Goal: Task Accomplishment & Management: Complete application form

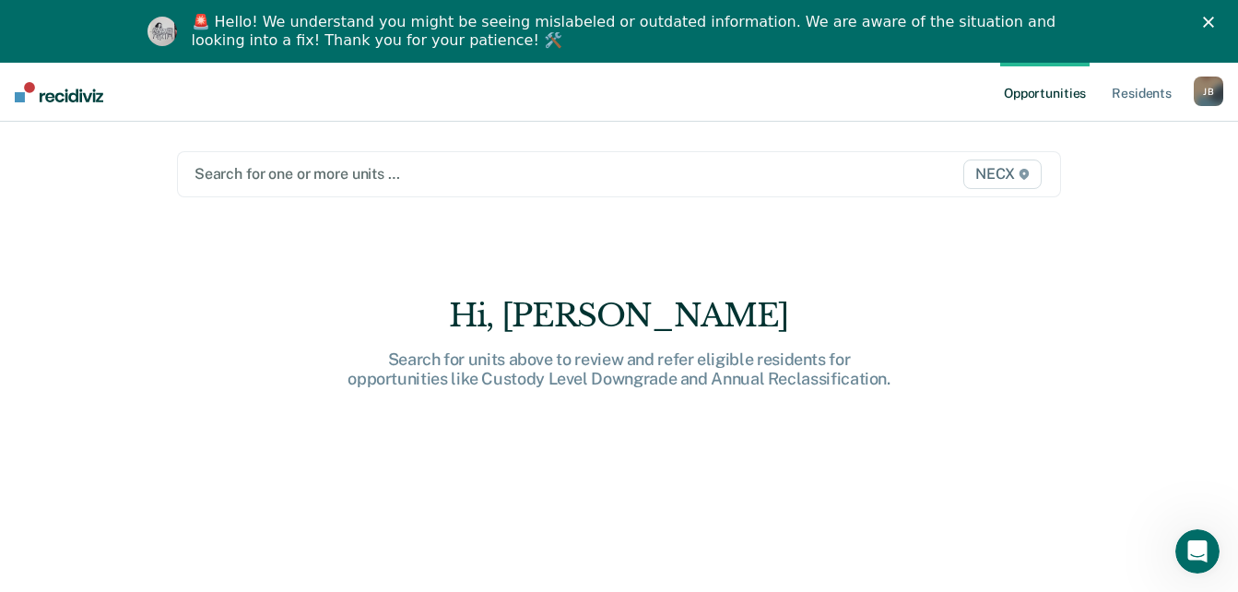
click at [326, 178] on div at bounding box center [492, 173] width 594 height 21
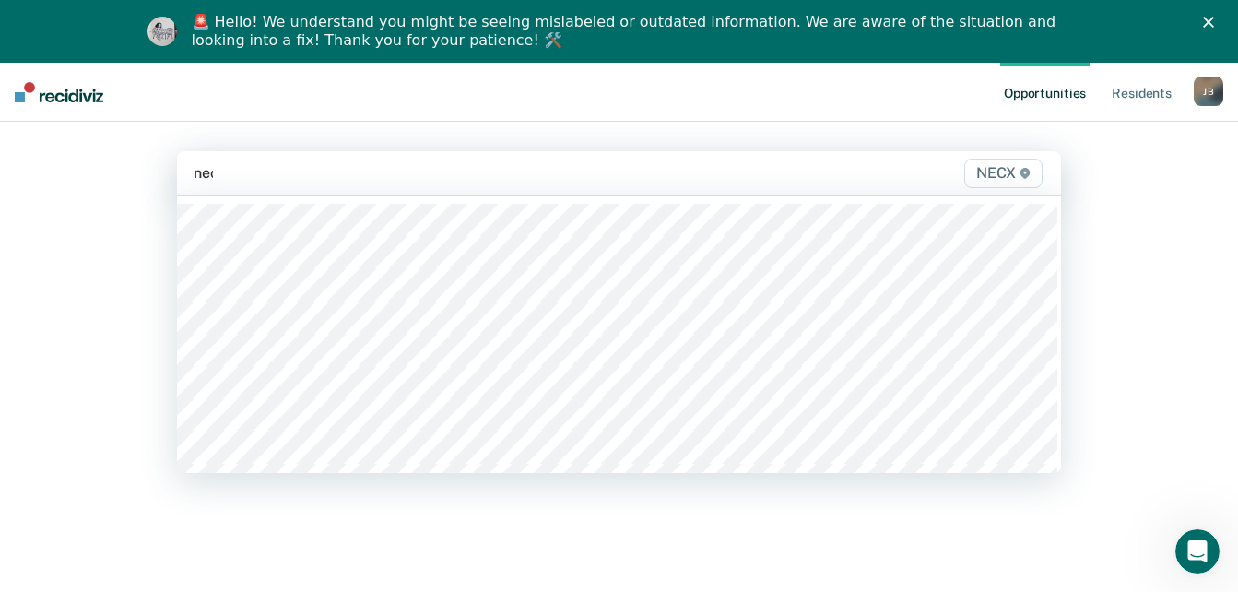
type input "necx"
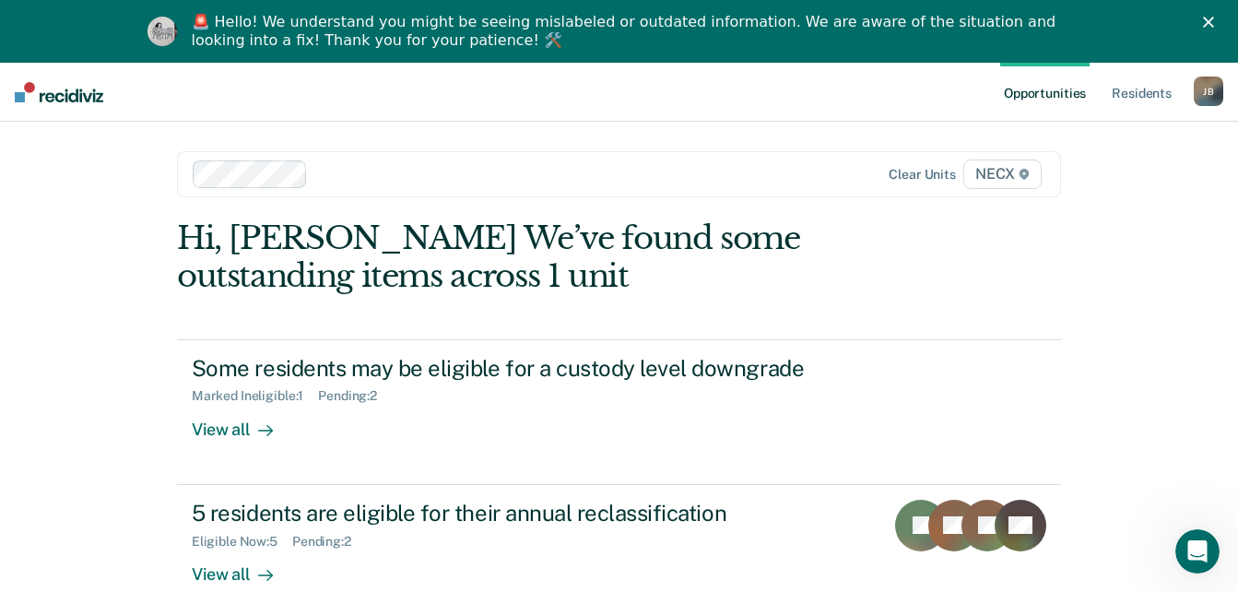
scroll to position [63, 0]
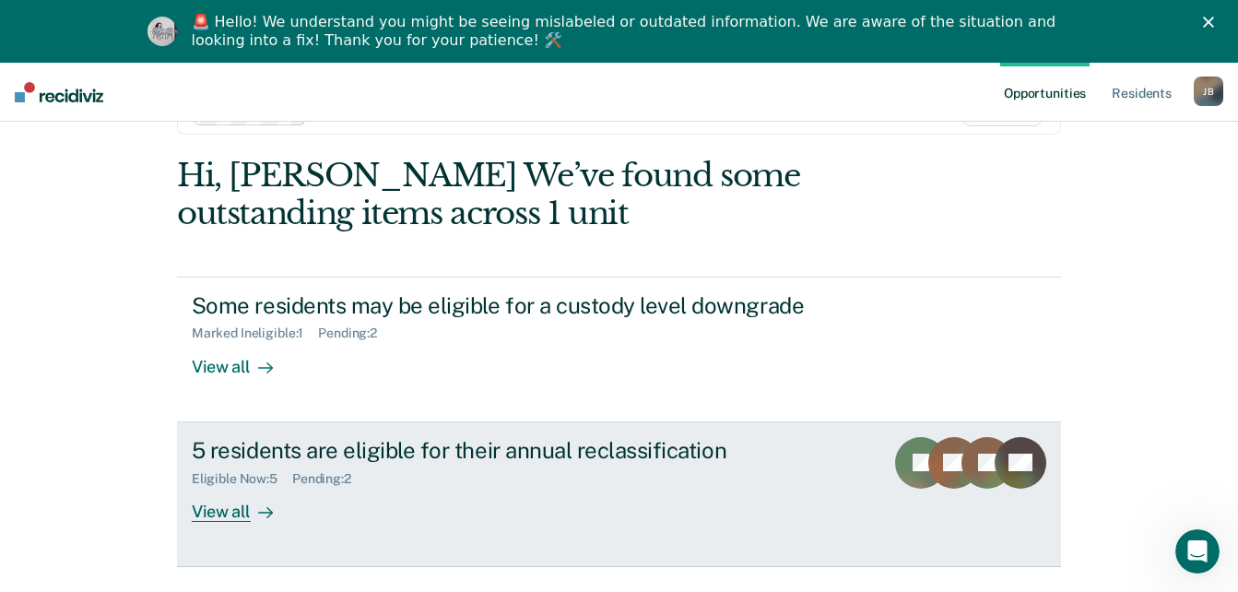
click at [251, 506] on div at bounding box center [262, 511] width 22 height 21
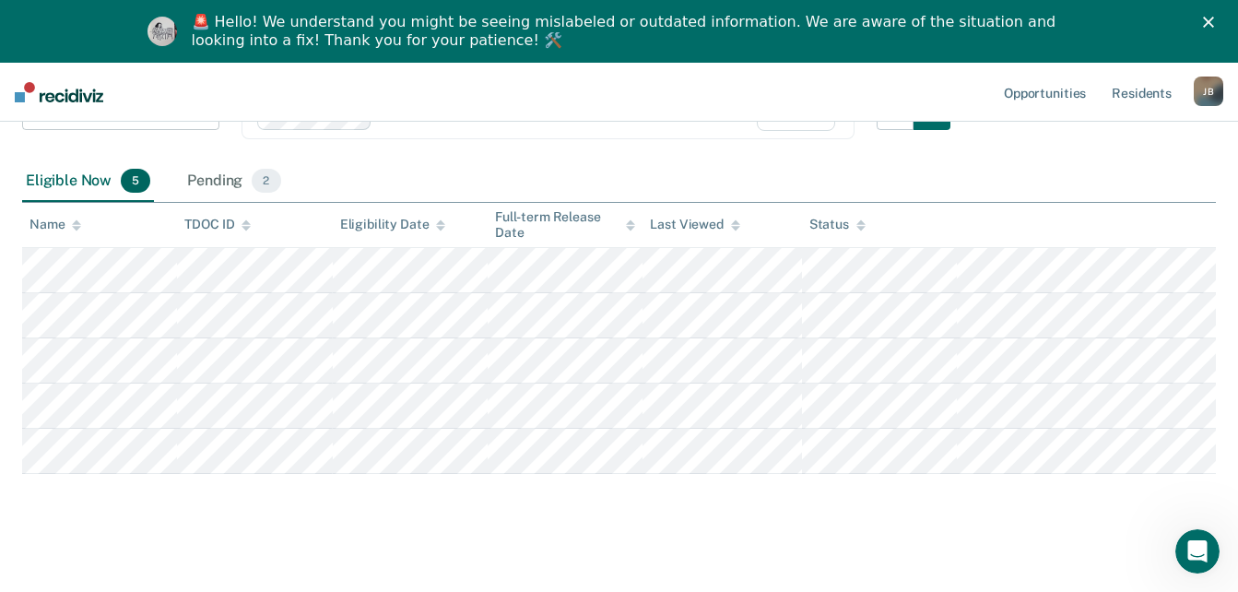
scroll to position [214, 0]
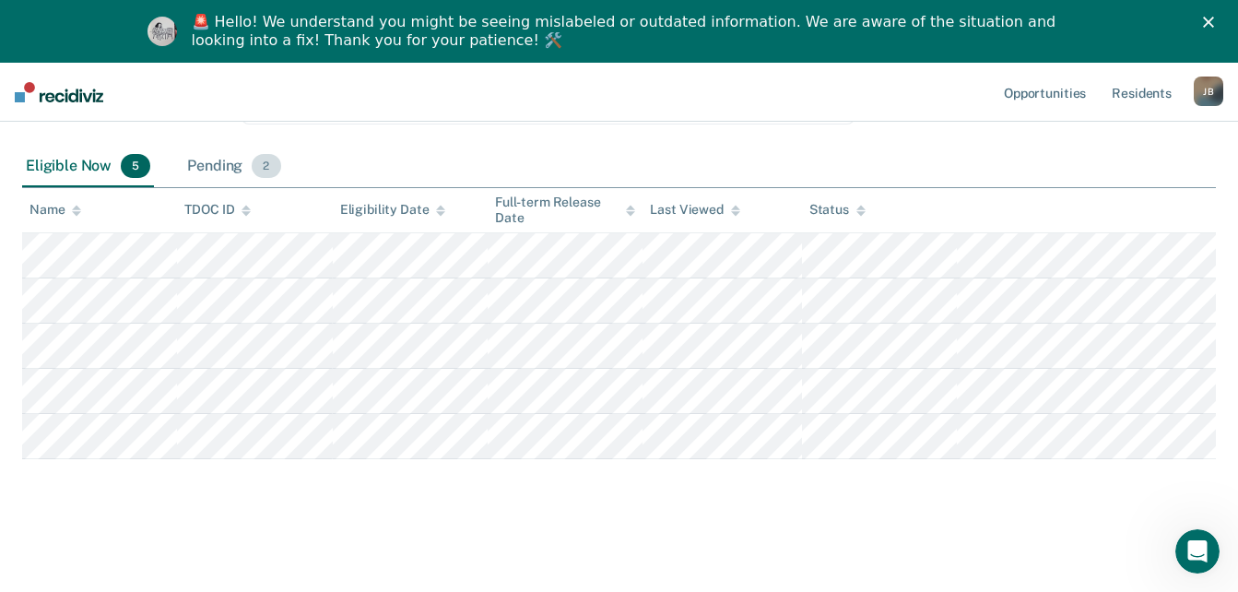
click at [212, 170] on div "Pending 2" at bounding box center [233, 167] width 100 height 41
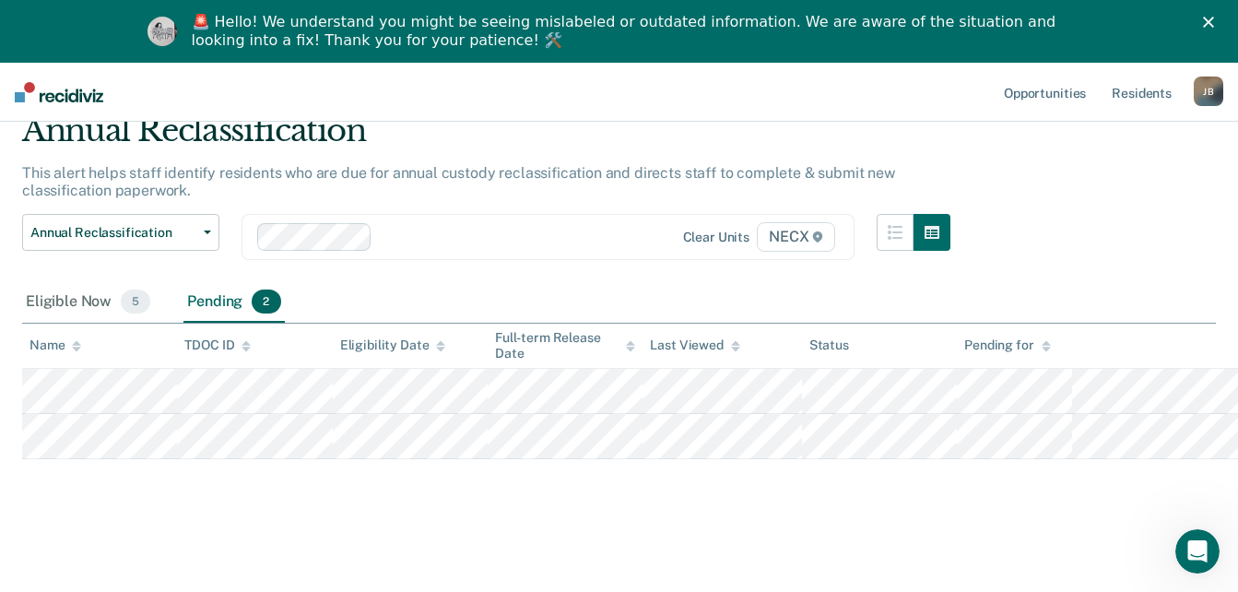
scroll to position [78, 0]
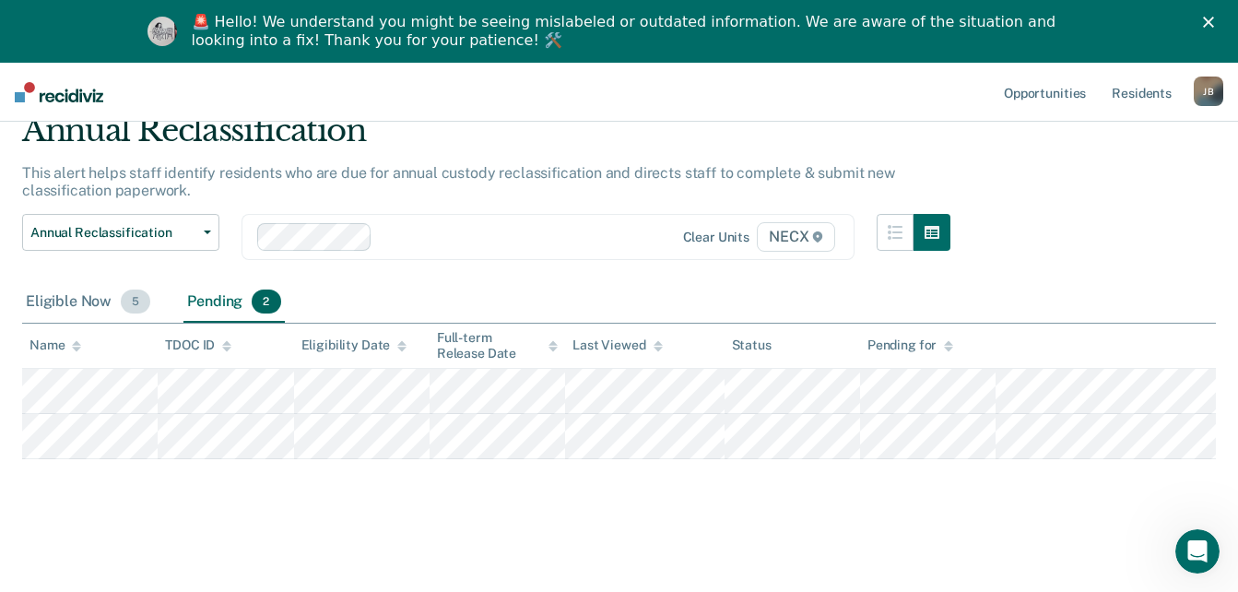
click at [59, 294] on div "Eligible Now 5" at bounding box center [88, 302] width 132 height 41
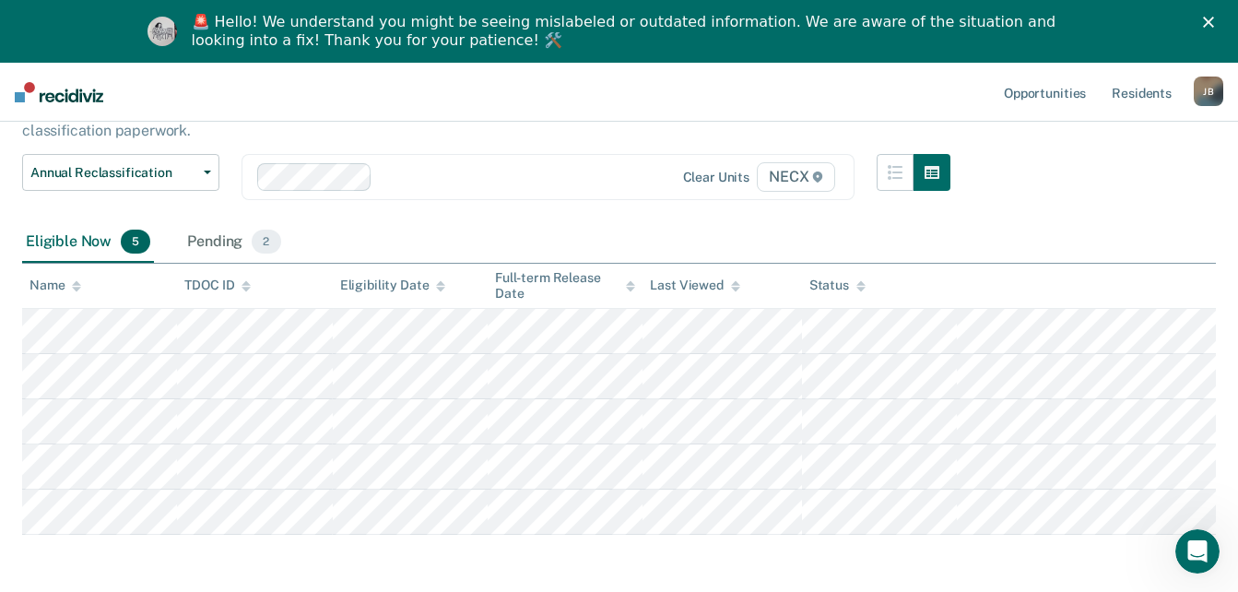
scroll to position [214, 0]
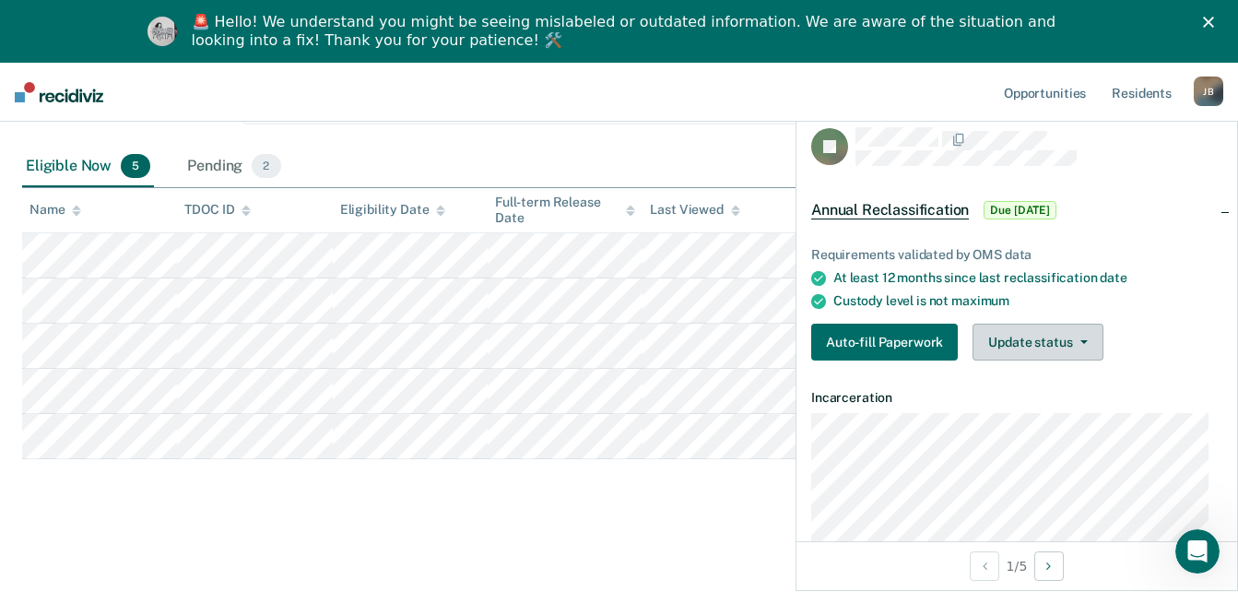
click at [1080, 341] on icon "button" at bounding box center [1083, 342] width 7 height 4
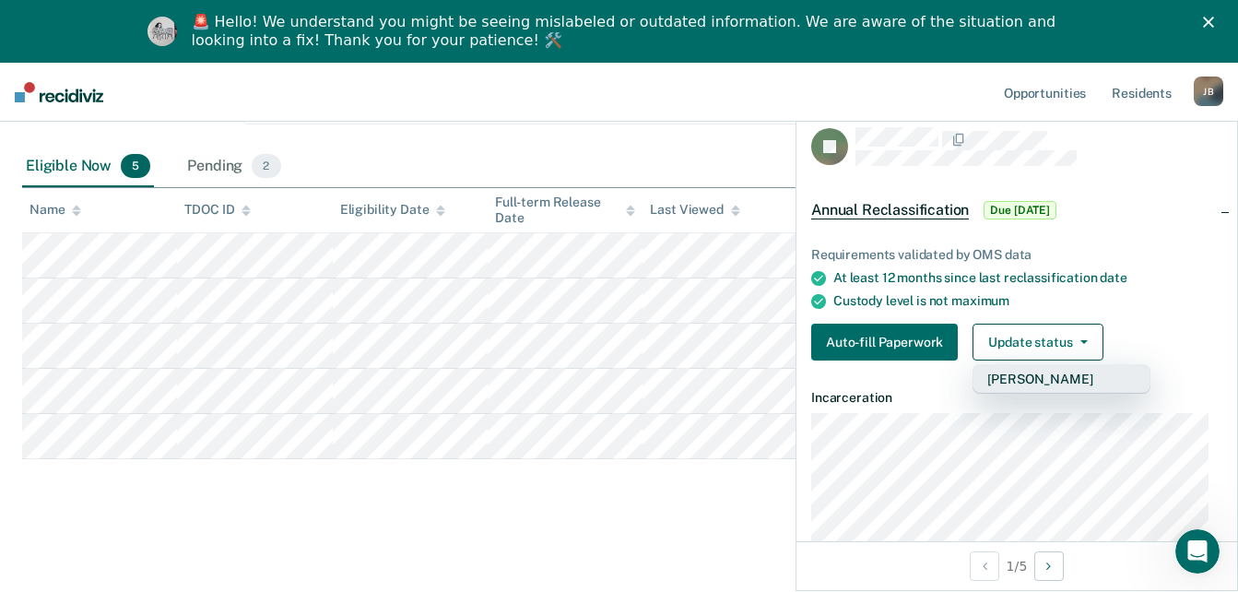
click at [1072, 378] on button "[PERSON_NAME]" at bounding box center [1062, 378] width 178 height 29
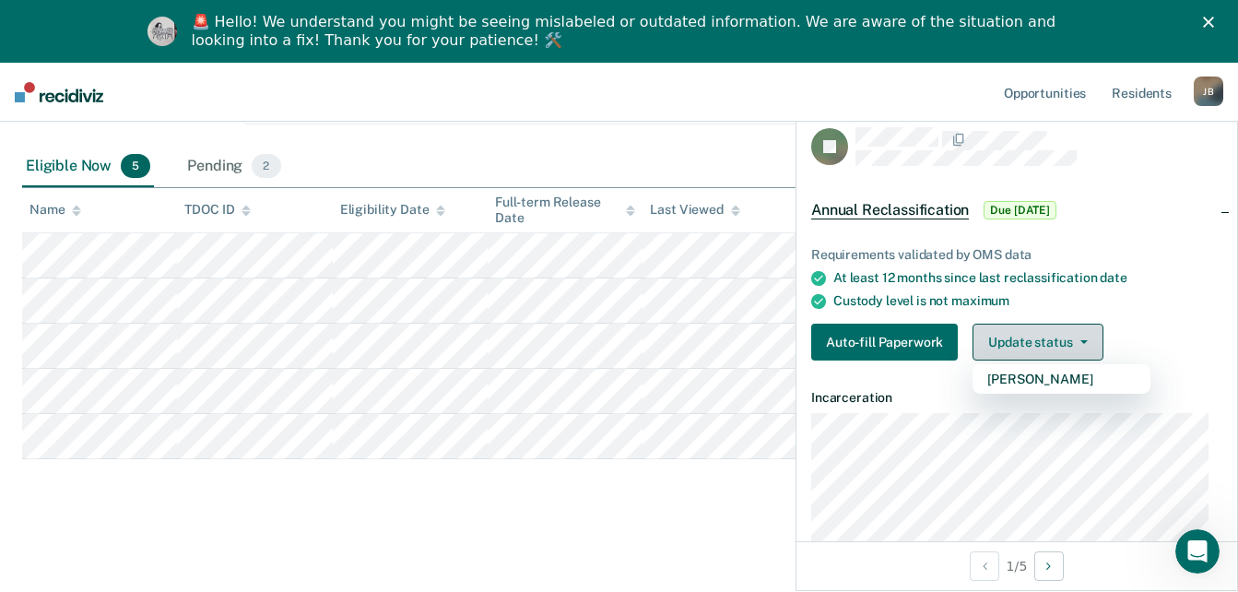
scroll to position [169, 0]
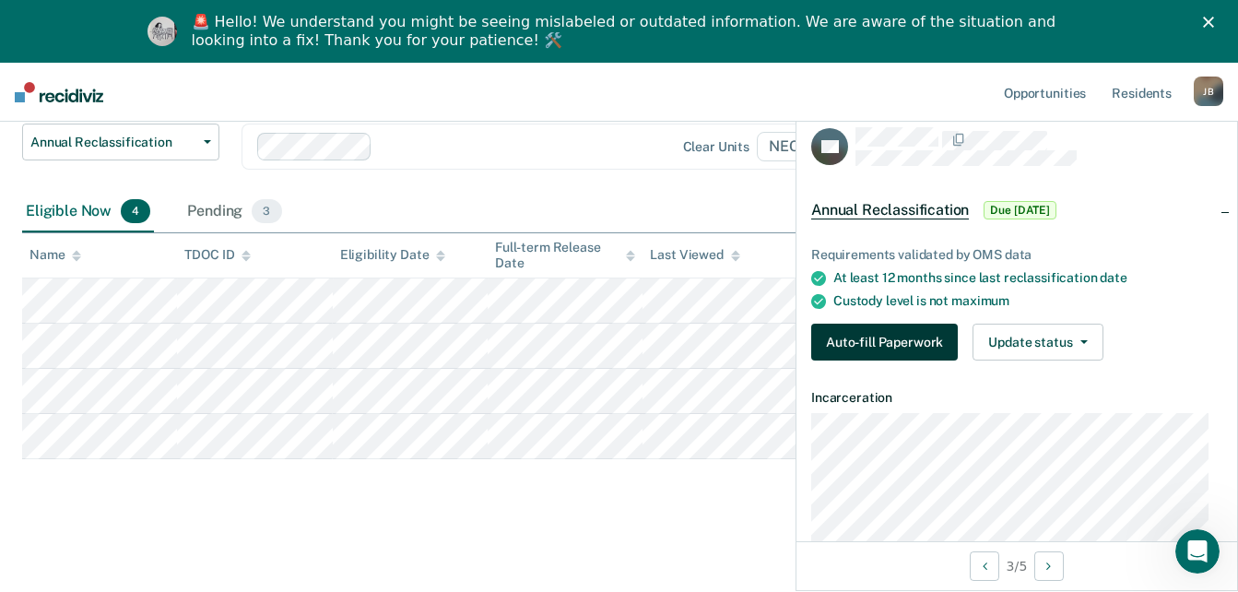
click at [855, 343] on button "Auto-fill Paperwork" at bounding box center [884, 342] width 147 height 37
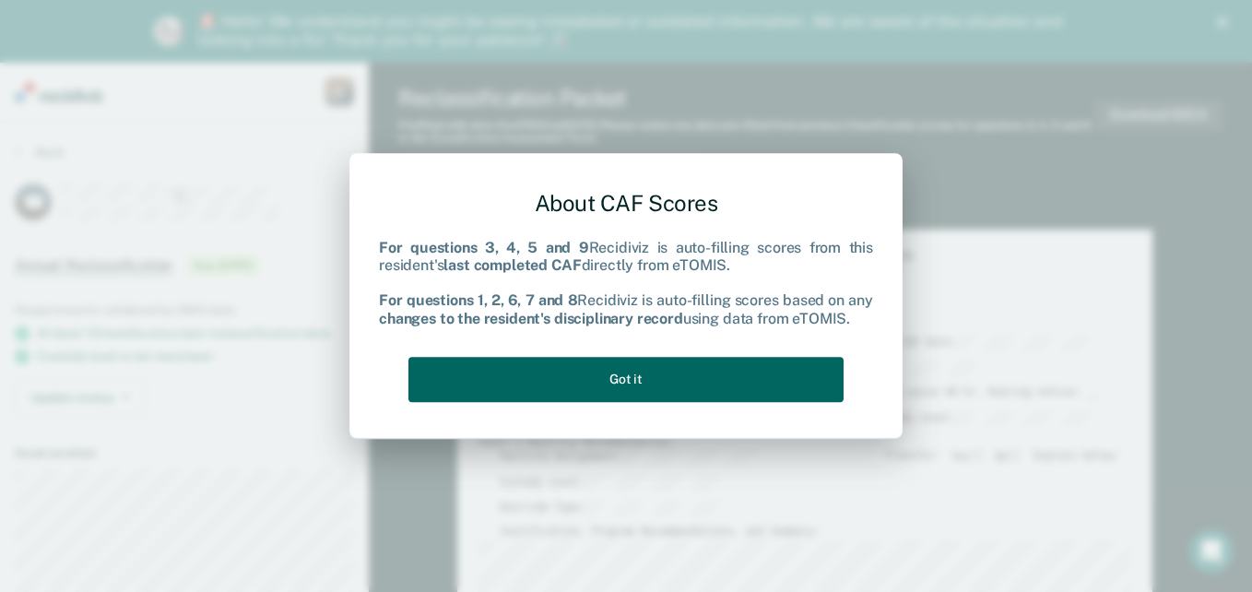
click at [575, 382] on button "Got it" at bounding box center [625, 379] width 435 height 45
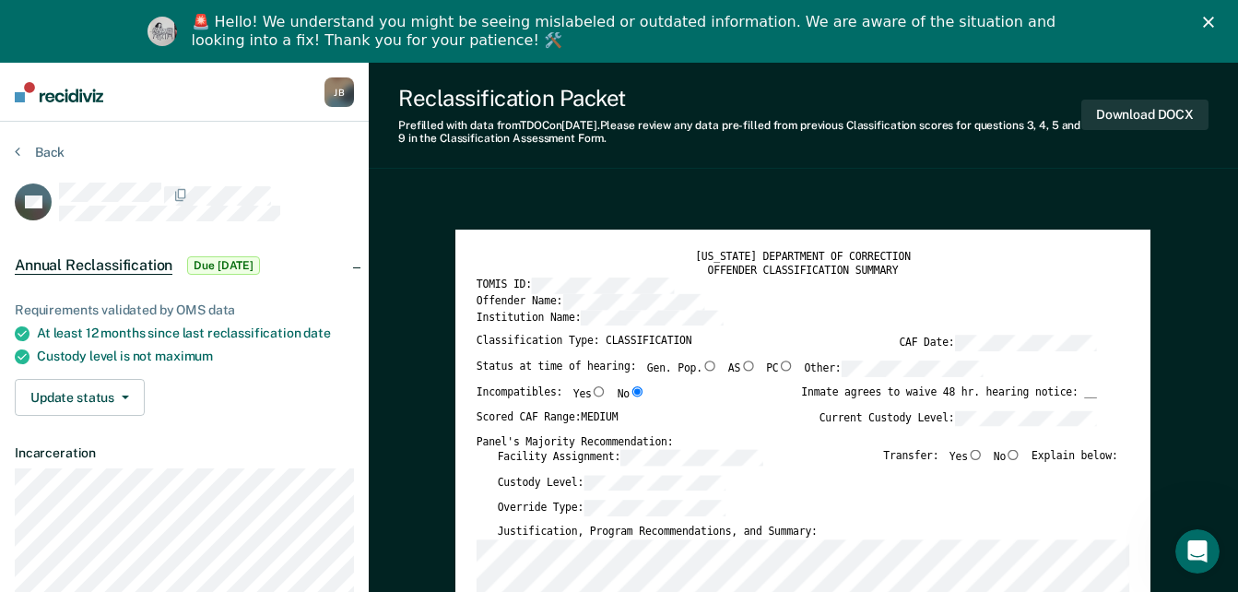
click at [702, 371] on input "Gen. Pop." at bounding box center [710, 365] width 16 height 10
type textarea "x"
radio input "true"
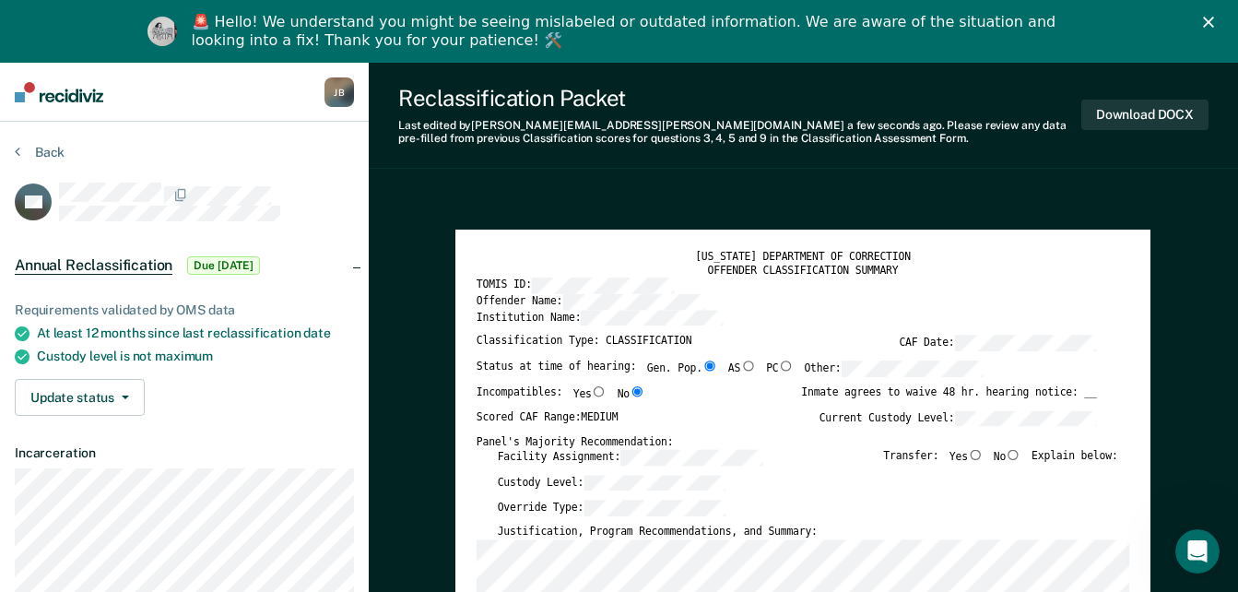
click at [1017, 454] on input "No" at bounding box center [1014, 454] width 16 height 10
type textarea "x"
radio input "true"
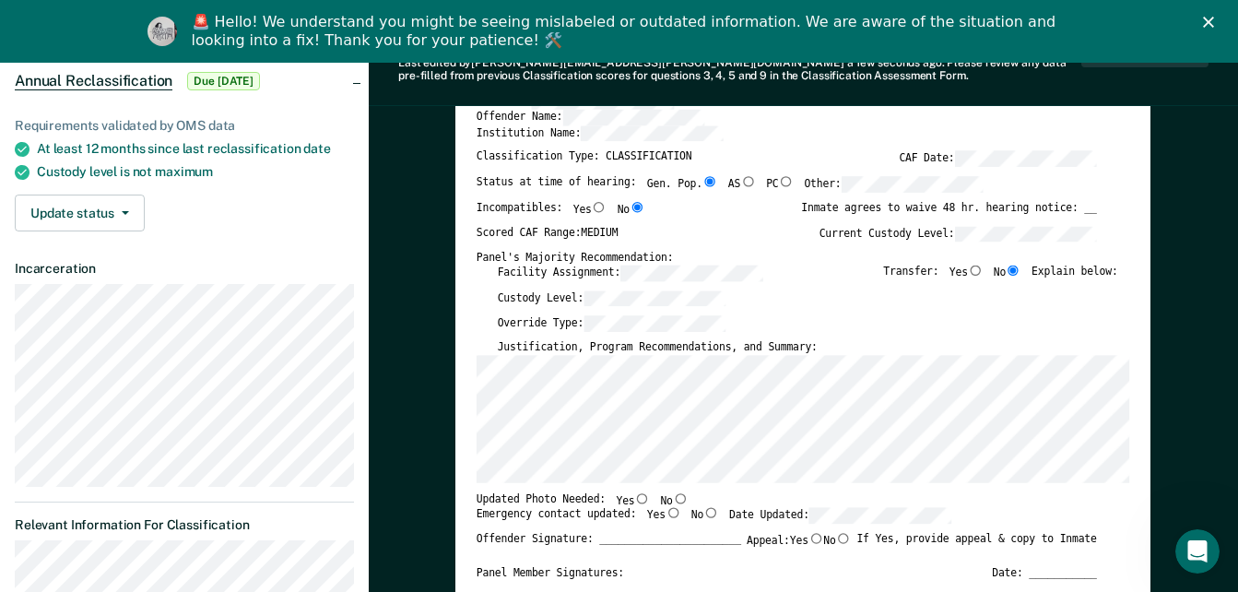
scroll to position [277, 0]
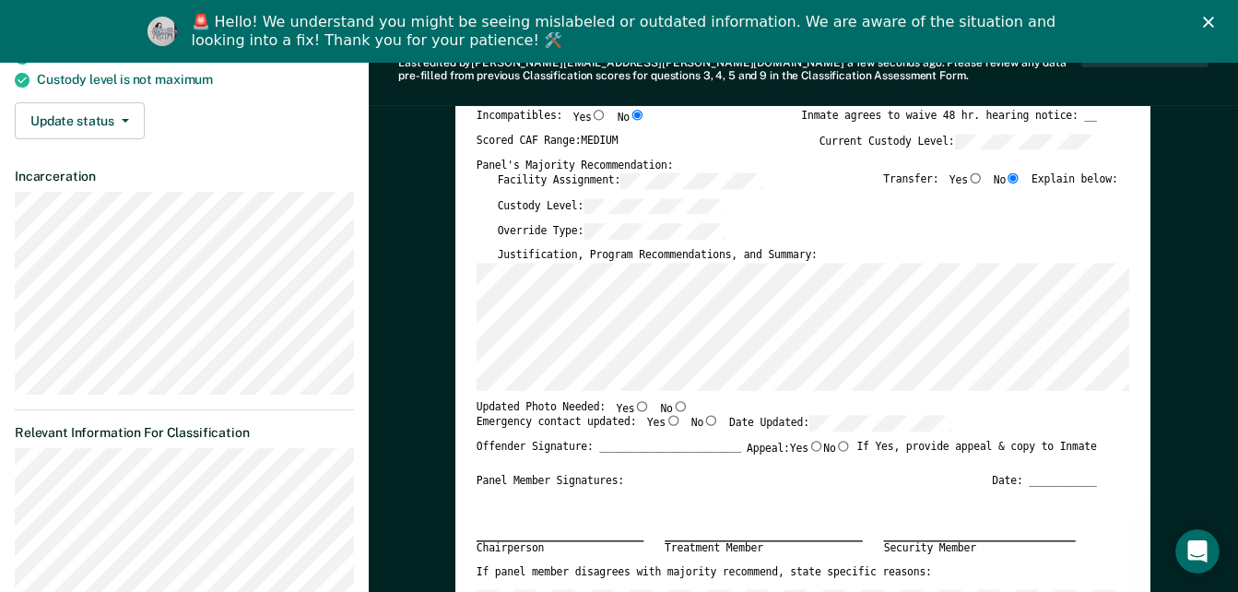
click at [666, 422] on input "Yes" at bounding box center [674, 420] width 16 height 10
type textarea "x"
radio input "true"
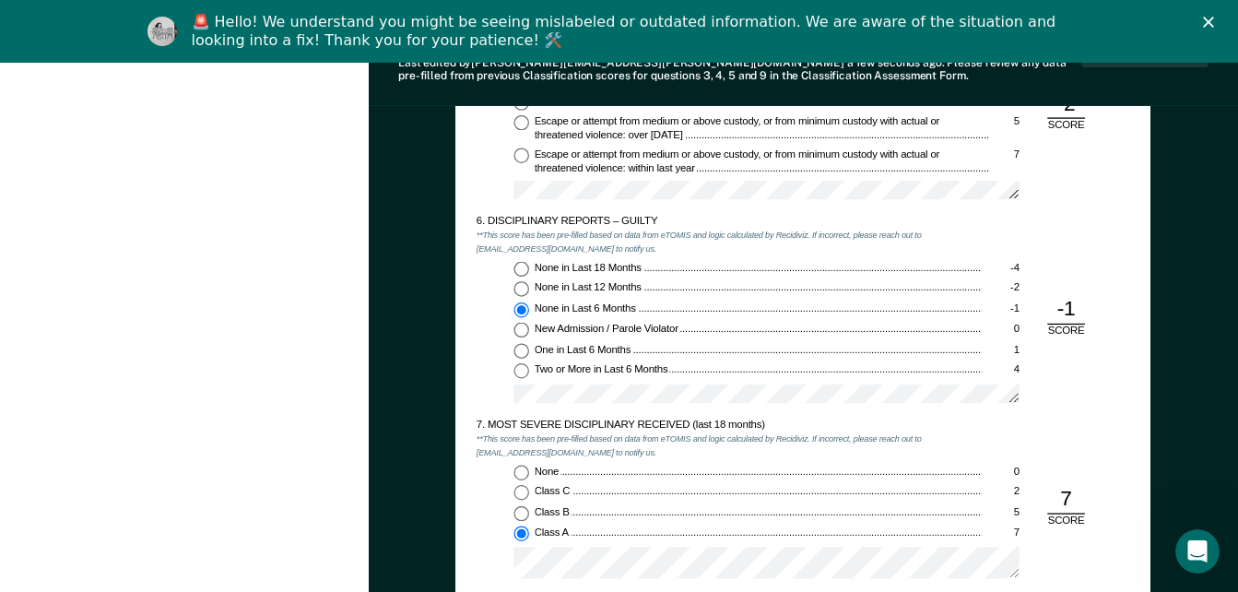
scroll to position [2120, 0]
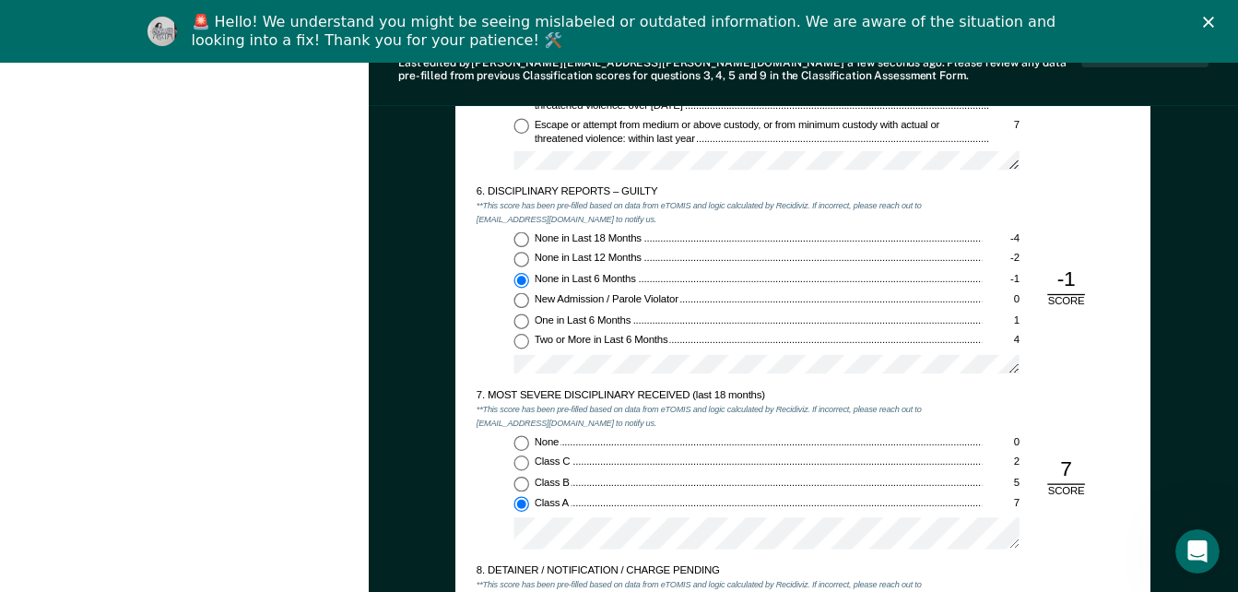
click at [523, 321] on input "One in Last 6 Months 1" at bounding box center [522, 321] width 16 height 16
type textarea "x"
radio input "false"
radio input "true"
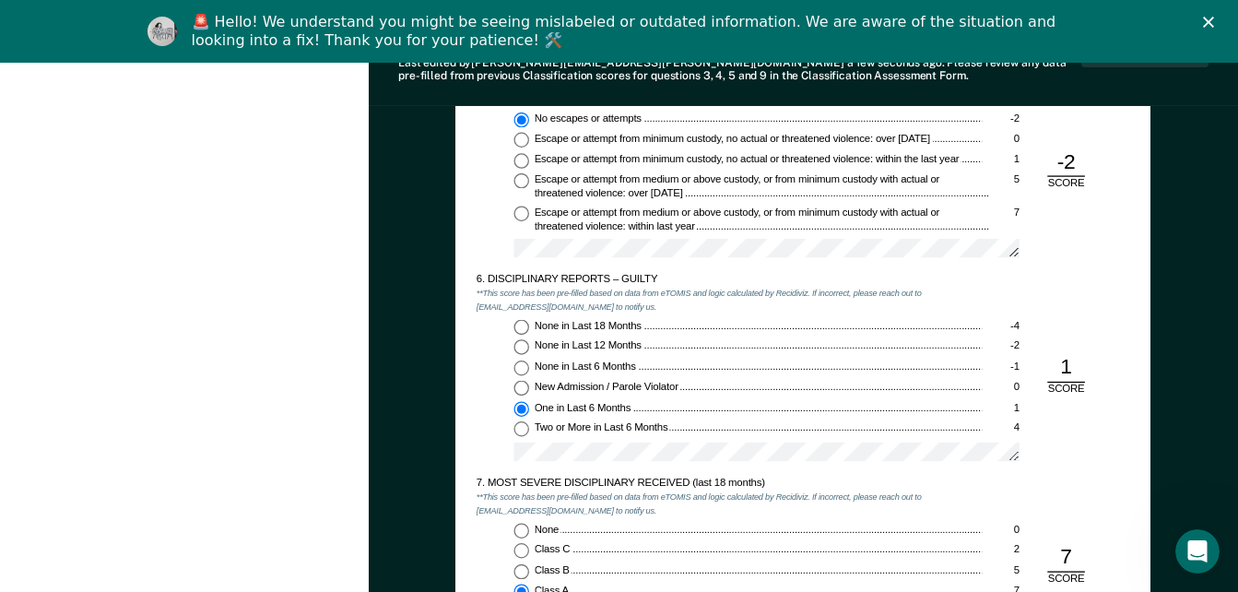
scroll to position [2028, 0]
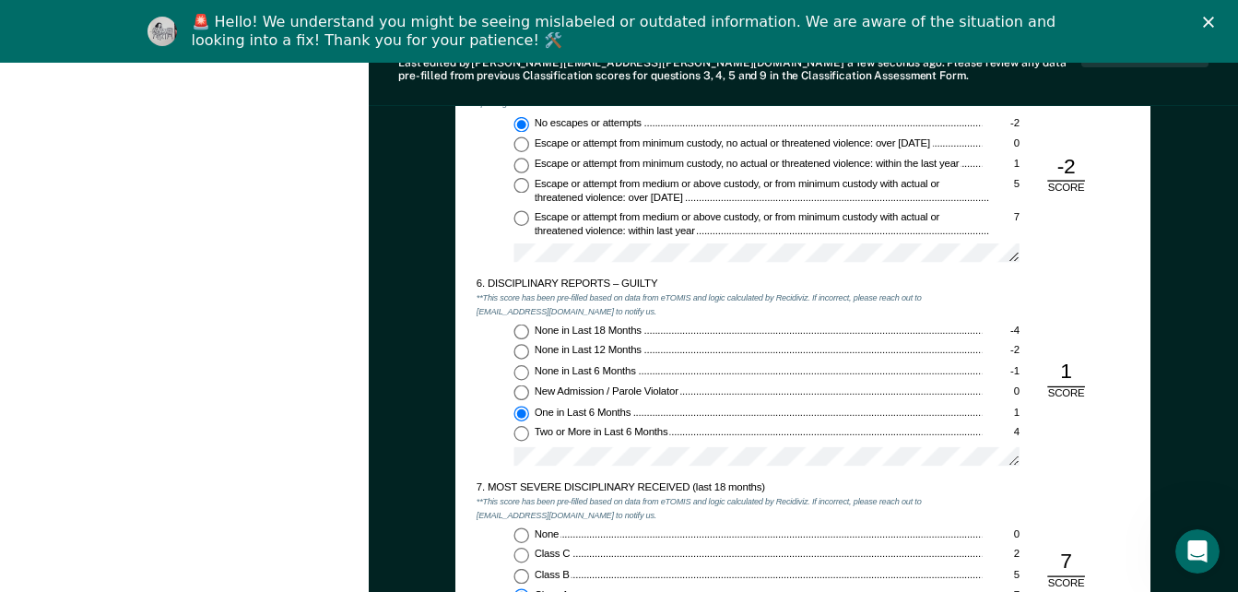
click at [521, 371] on input "None in Last 6 Months -1" at bounding box center [522, 373] width 16 height 16
type textarea "x"
radio input "true"
radio input "false"
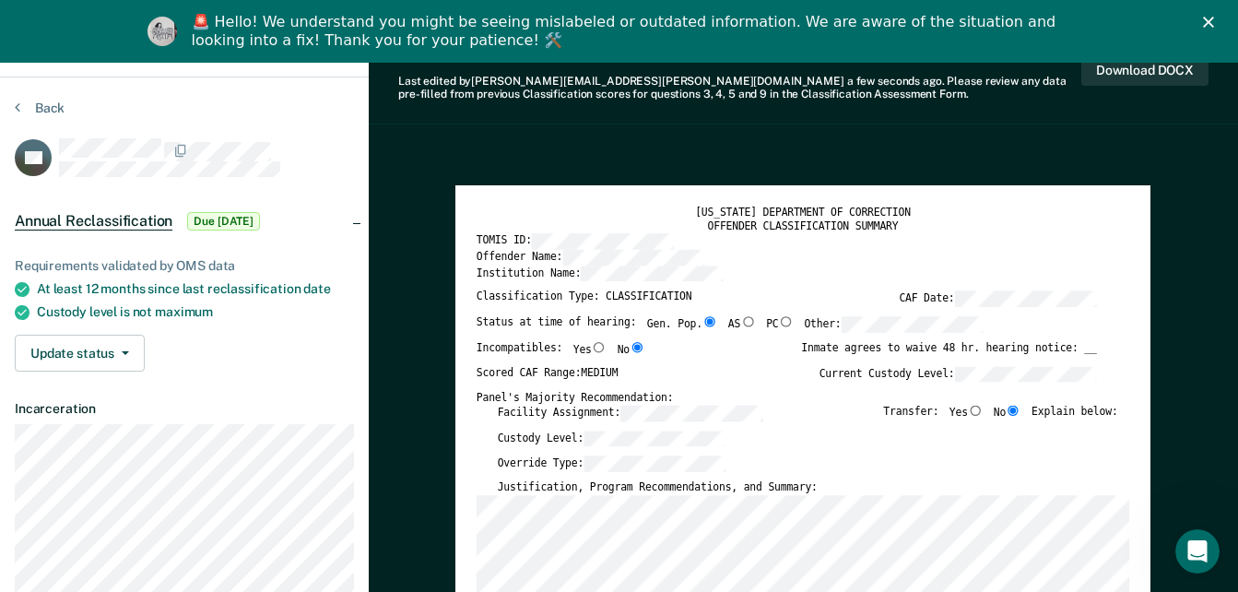
scroll to position [0, 0]
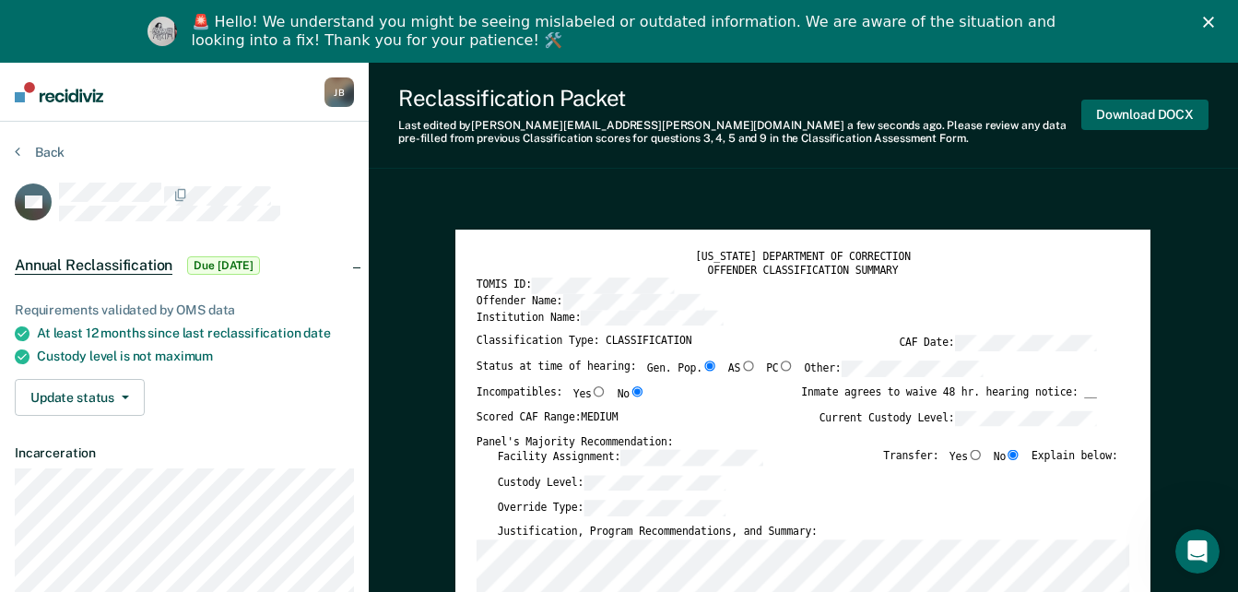
click at [1115, 117] on button "Download DOCX" at bounding box center [1144, 115] width 127 height 30
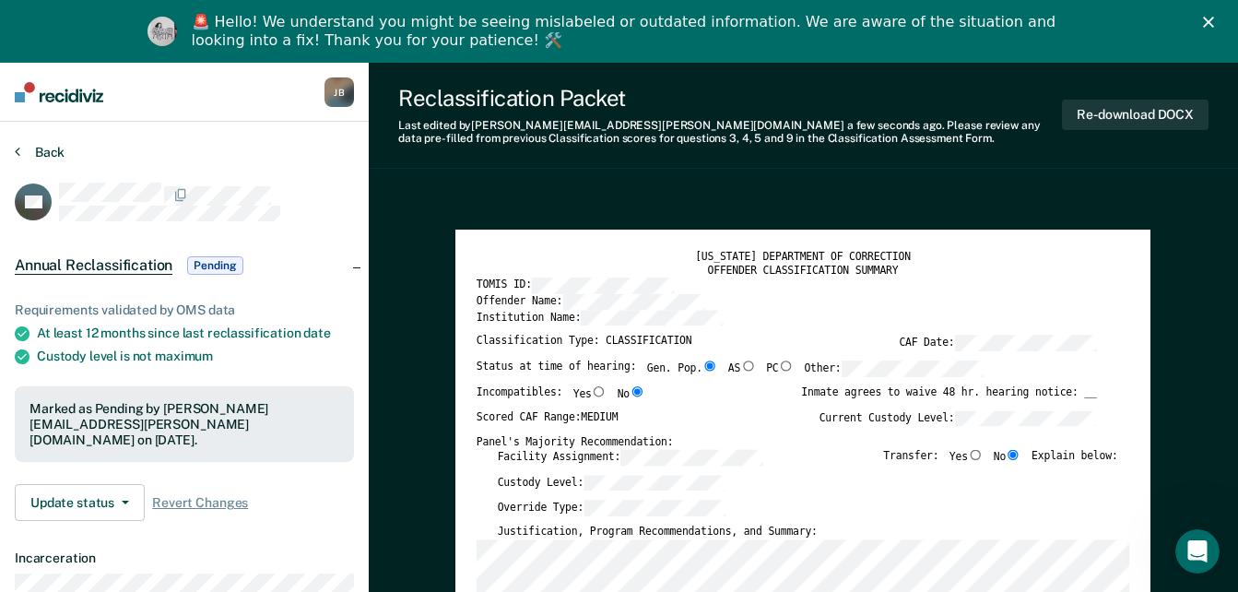
click at [19, 153] on icon at bounding box center [18, 151] width 6 height 15
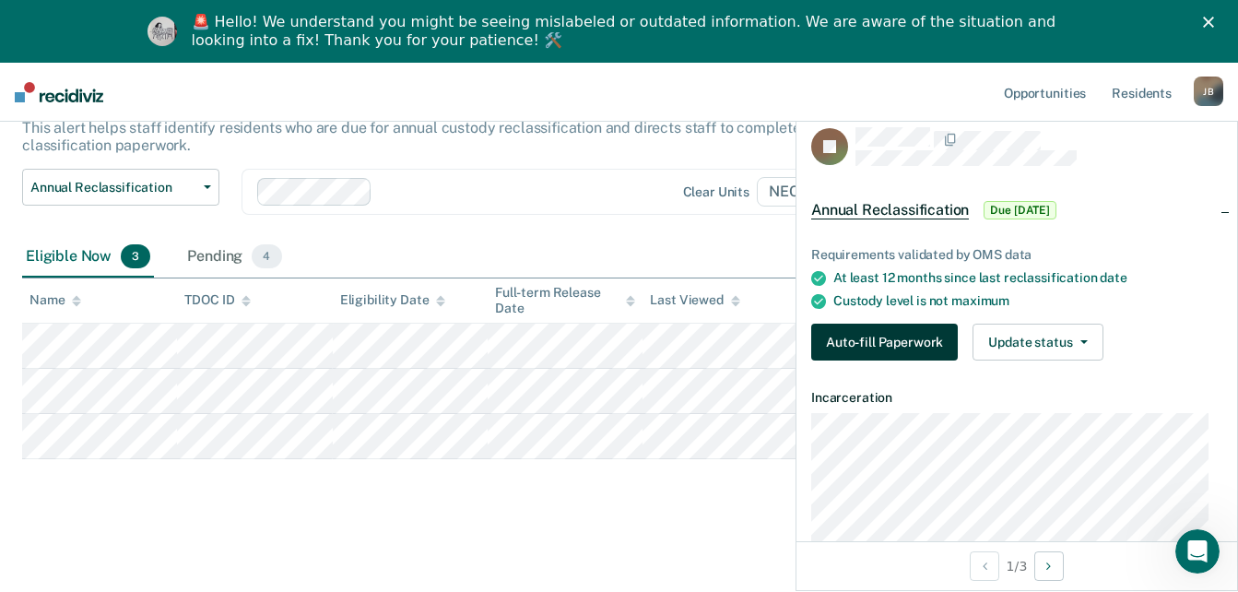
click at [867, 339] on button "Auto-fill Paperwork" at bounding box center [884, 342] width 147 height 37
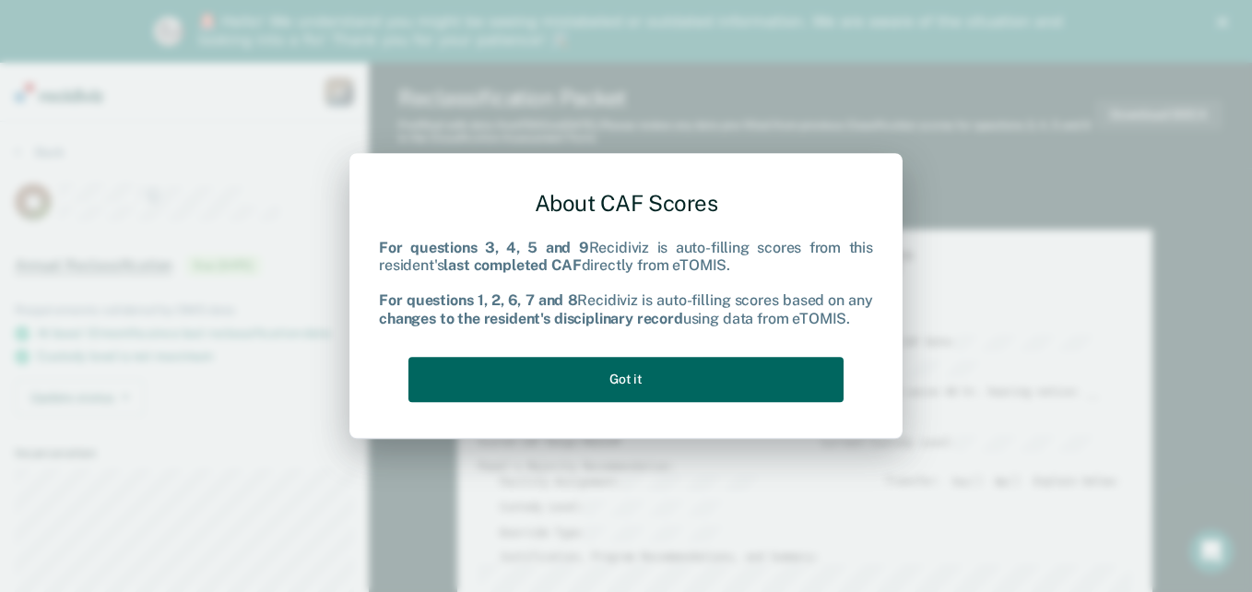
click at [601, 362] on button "Got it" at bounding box center [625, 379] width 435 height 45
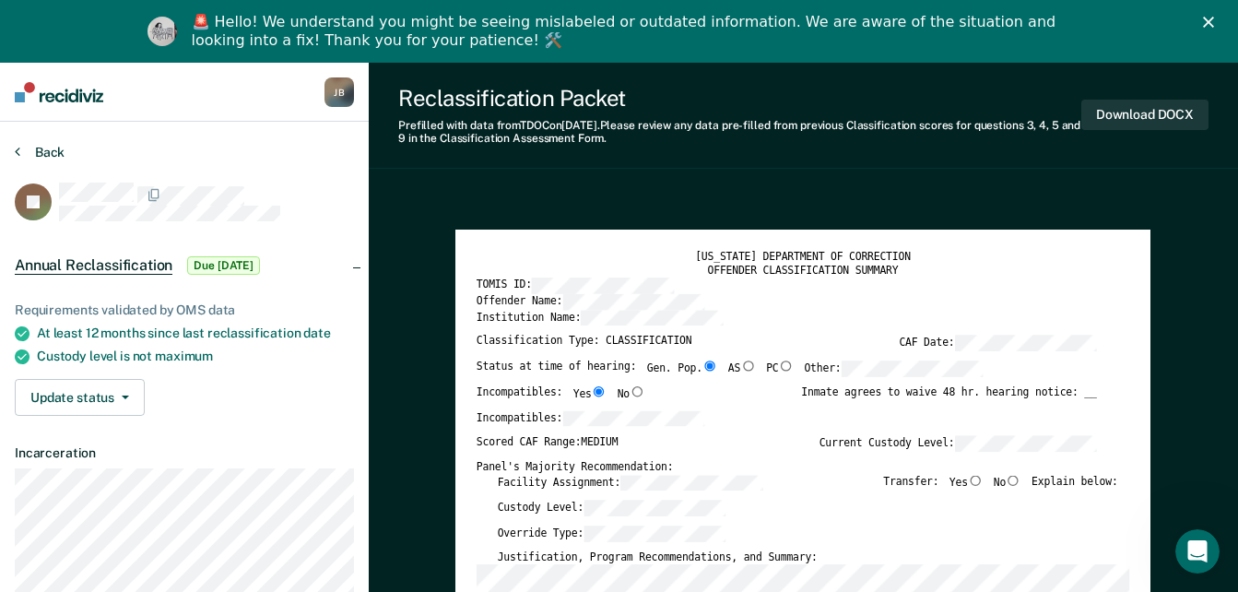
click at [25, 155] on button "Back" at bounding box center [40, 152] width 50 height 17
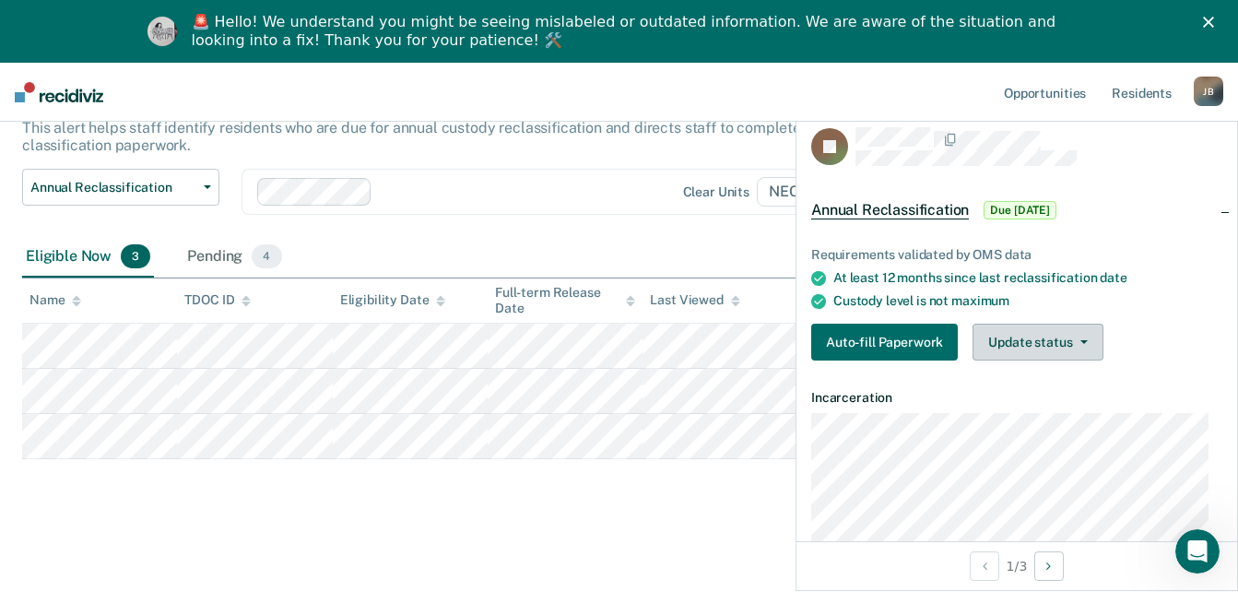
click at [1084, 340] on icon "button" at bounding box center [1083, 342] width 7 height 4
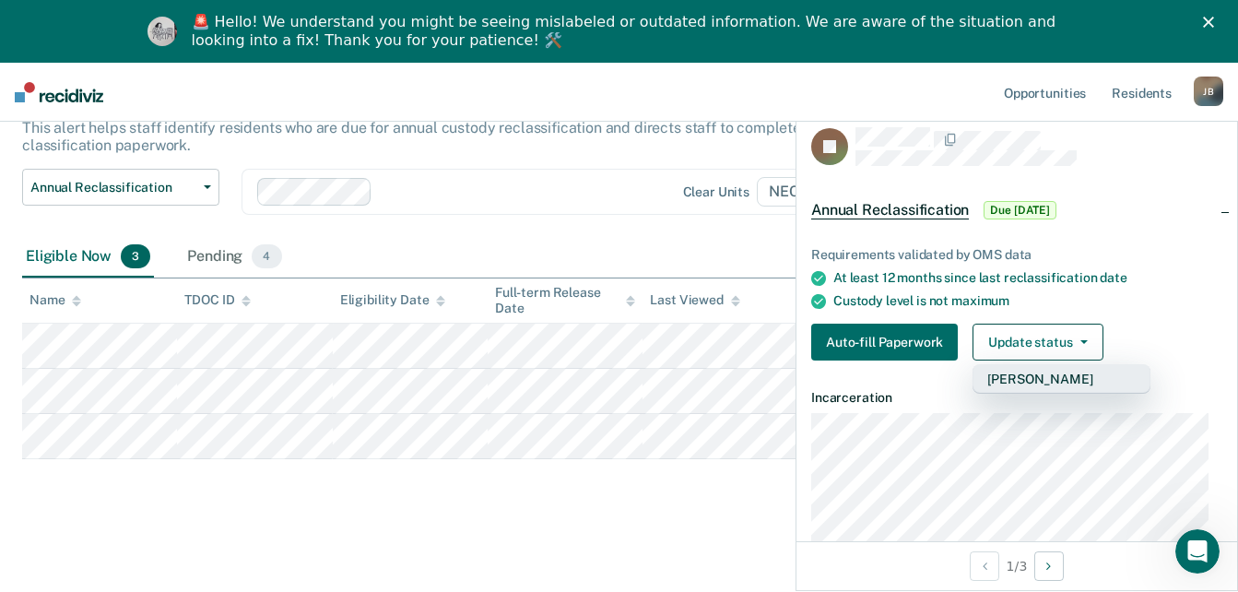
click at [1052, 373] on button "[PERSON_NAME]" at bounding box center [1062, 378] width 178 height 29
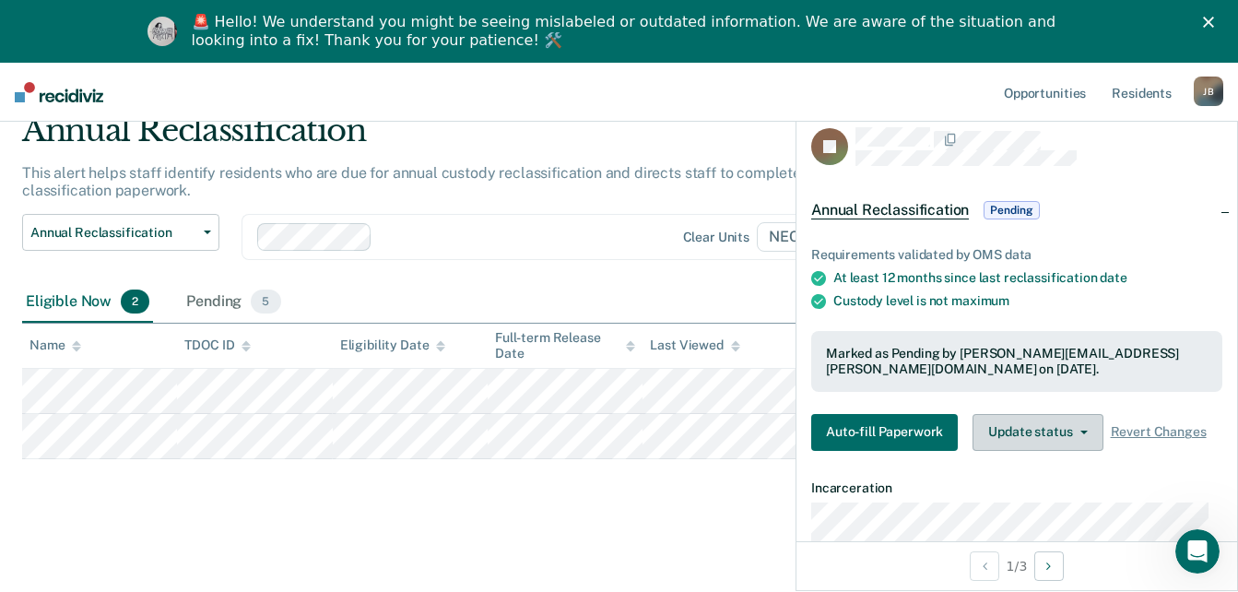
scroll to position [78, 0]
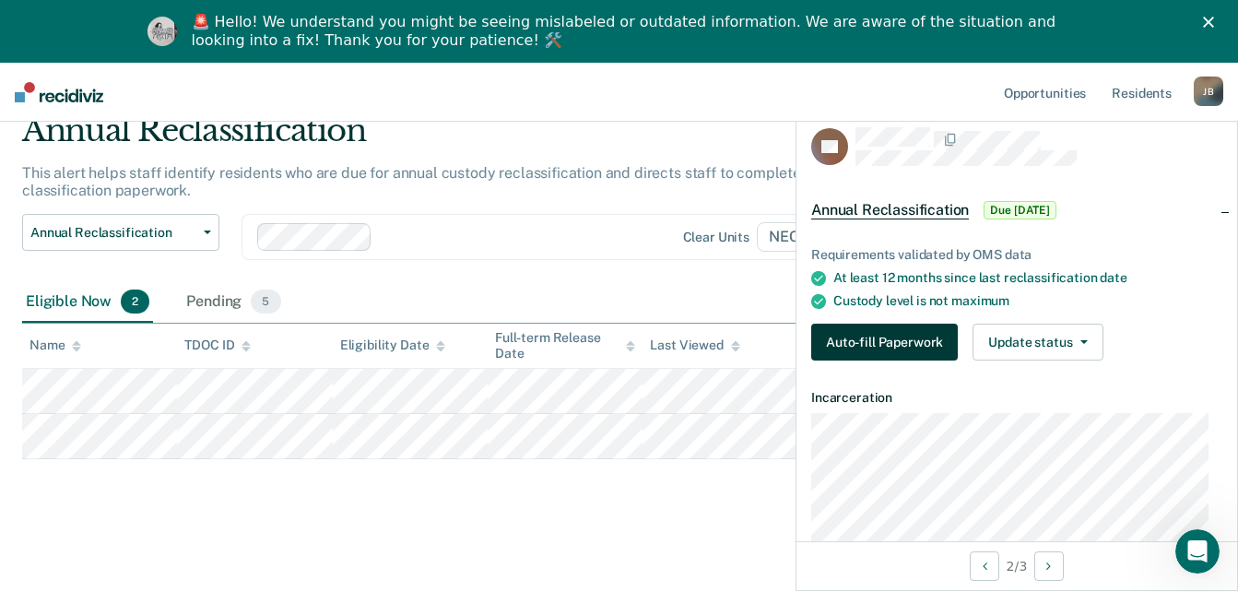
click at [887, 337] on button "Auto-fill Paperwork" at bounding box center [884, 342] width 147 height 37
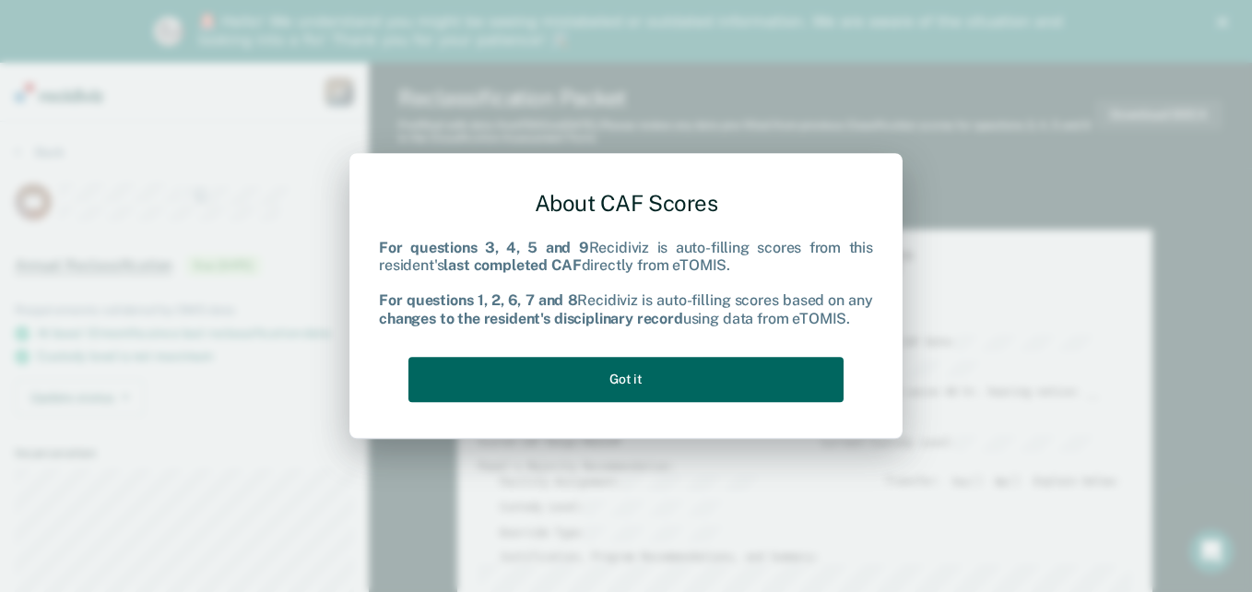
click at [642, 379] on button "Got it" at bounding box center [625, 379] width 435 height 45
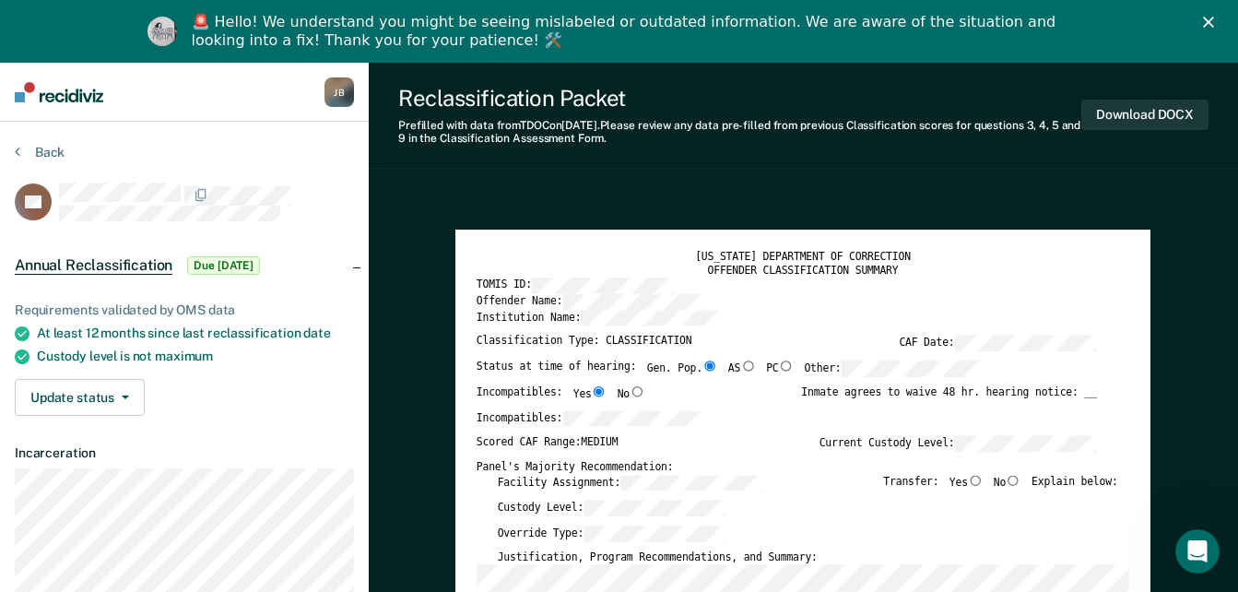
click at [1021, 483] on input "No" at bounding box center [1014, 480] width 16 height 10
type textarea "x"
radio input "true"
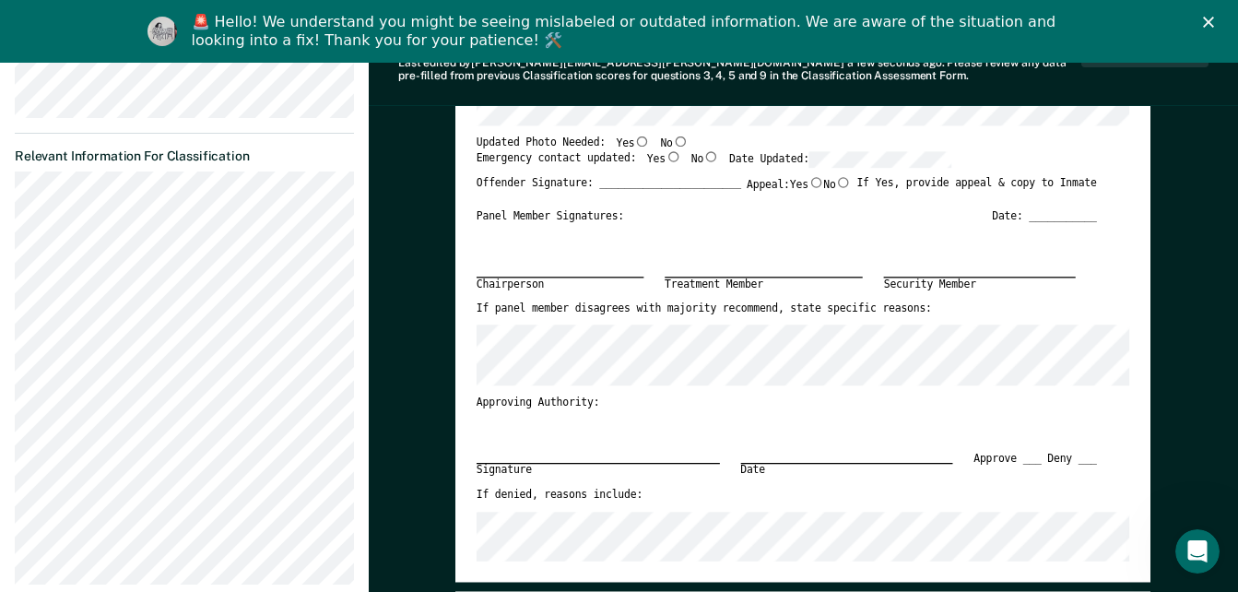
scroll to position [461, 0]
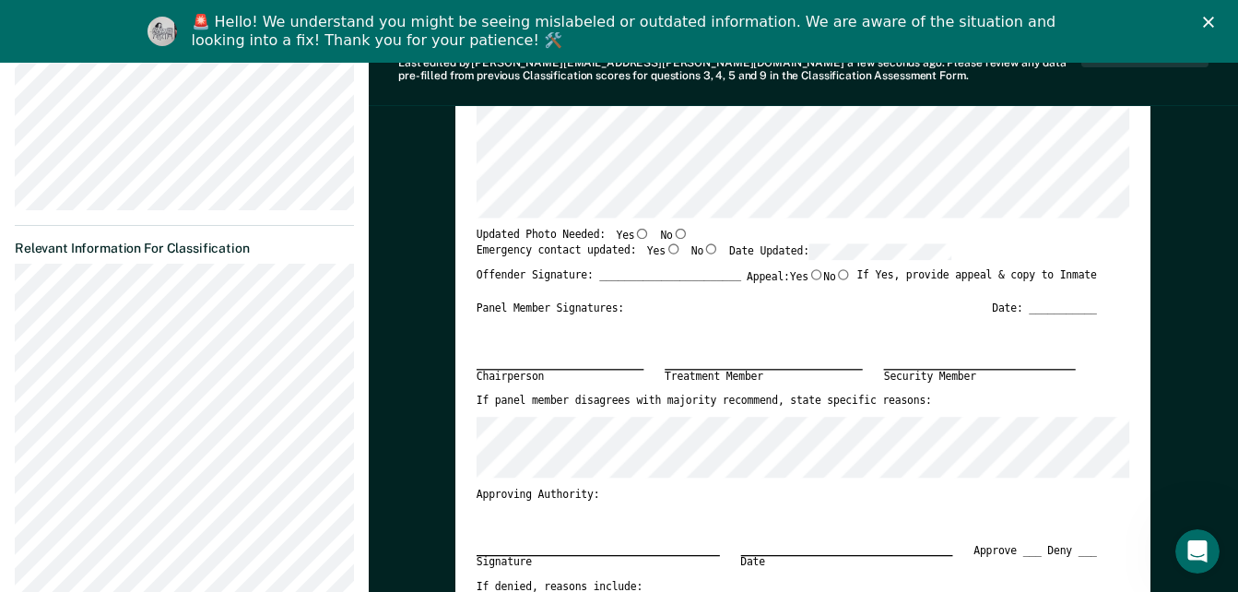
click at [666, 248] on input "Yes" at bounding box center [674, 248] width 16 height 10
type textarea "x"
radio input "true"
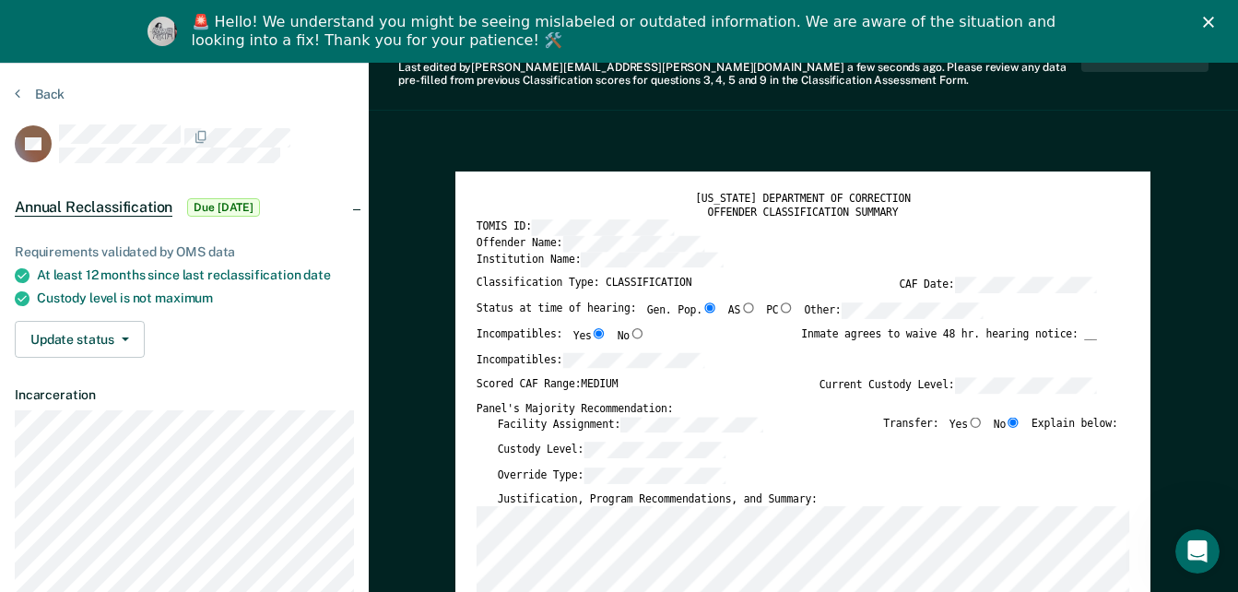
scroll to position [0, 0]
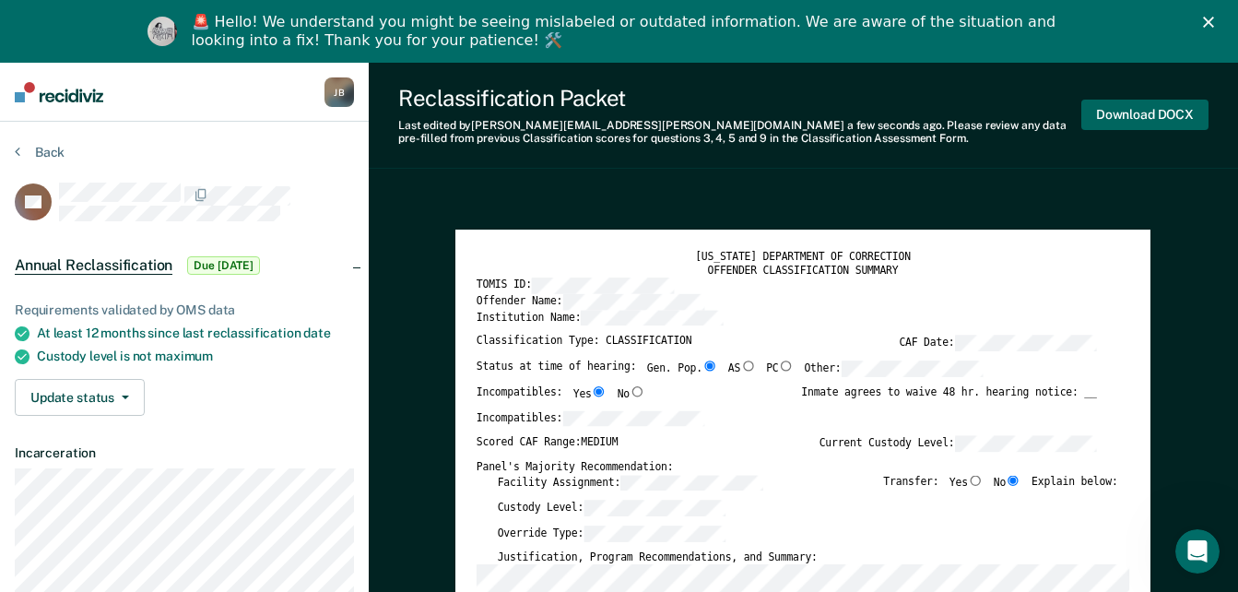
click at [1147, 112] on button "Download DOCX" at bounding box center [1144, 115] width 127 height 30
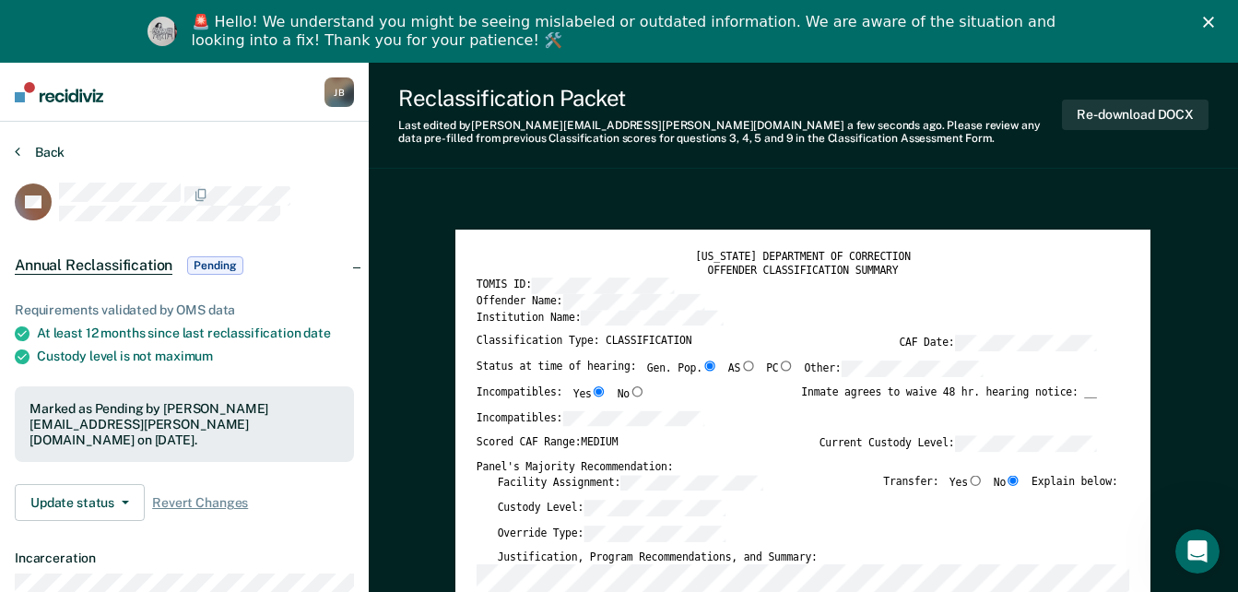
click at [15, 153] on icon at bounding box center [18, 151] width 6 height 15
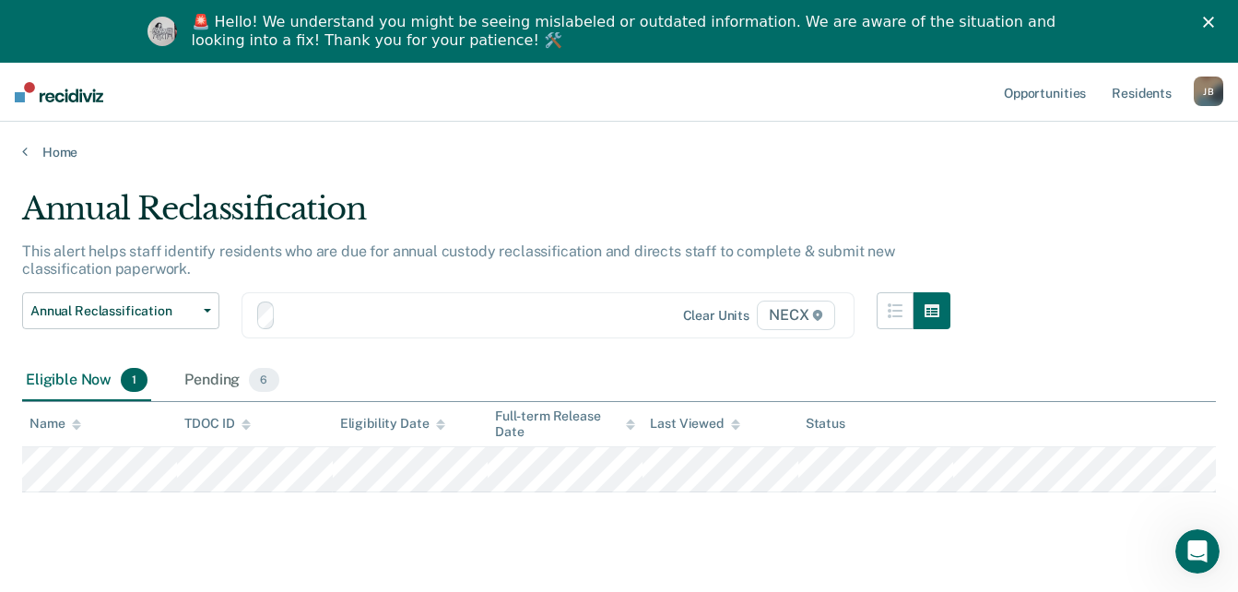
scroll to position [63, 0]
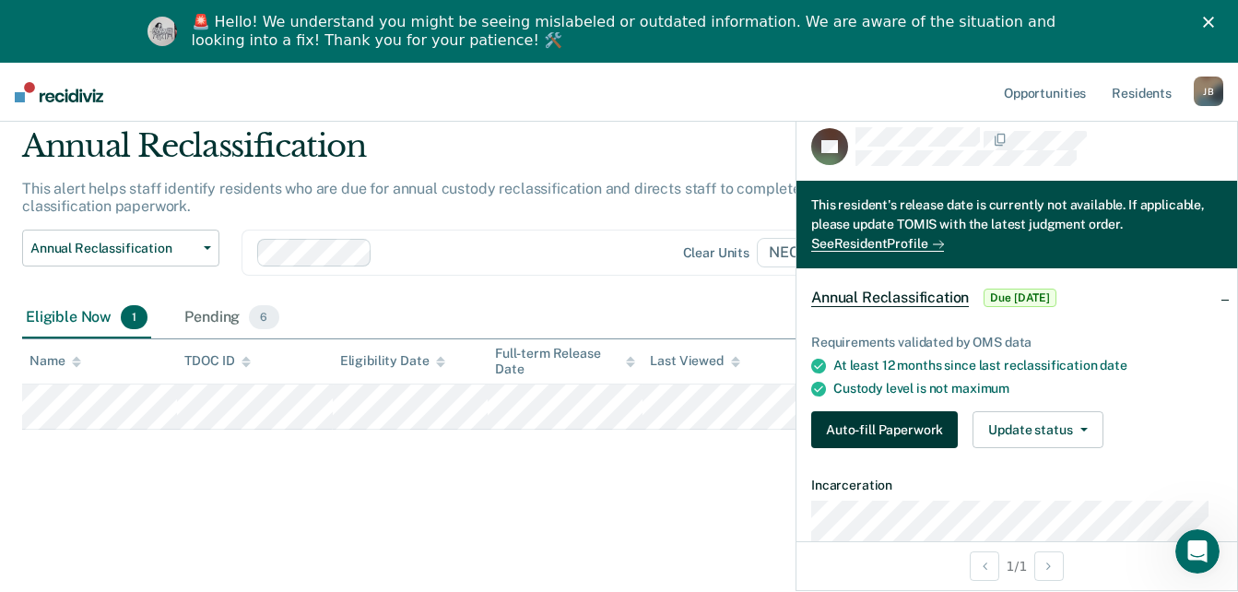
click at [914, 436] on button "Auto-fill Paperwork" at bounding box center [884, 429] width 147 height 37
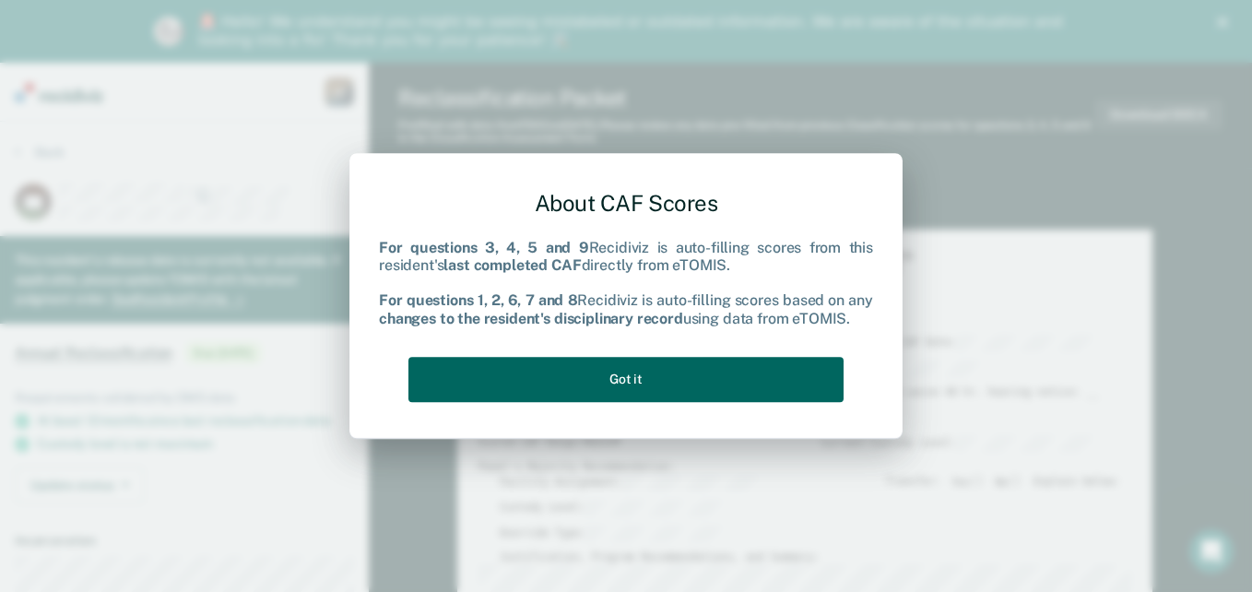
click at [597, 375] on button "Got it" at bounding box center [625, 379] width 435 height 45
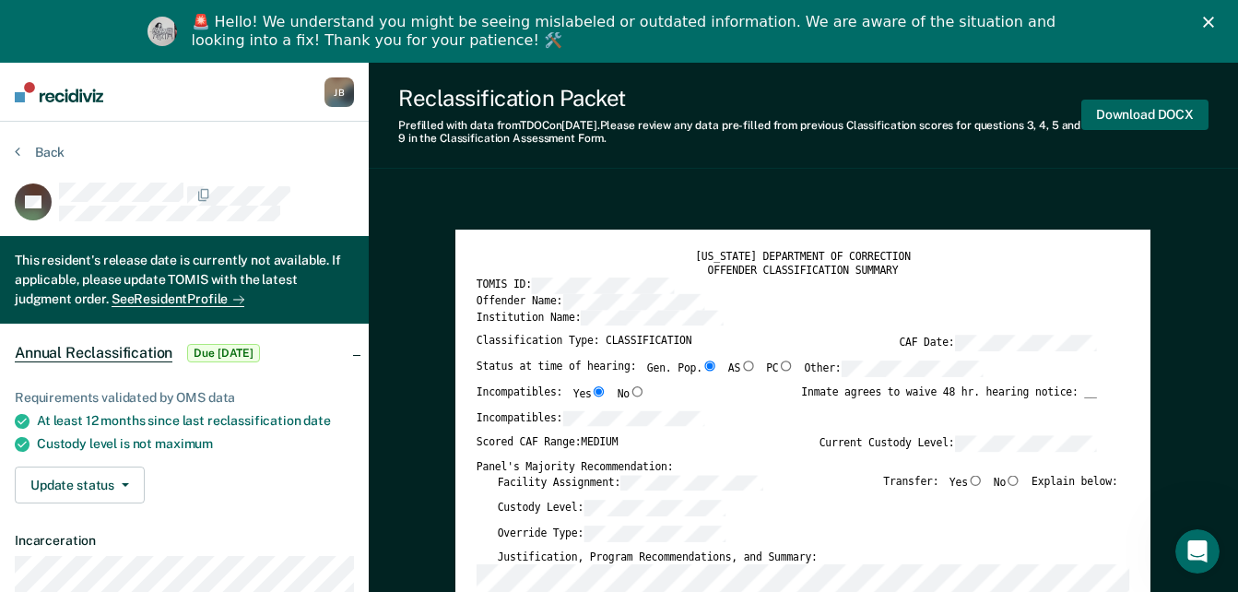
click at [1117, 118] on button "Download DOCX" at bounding box center [1144, 115] width 127 height 30
type textarea "x"
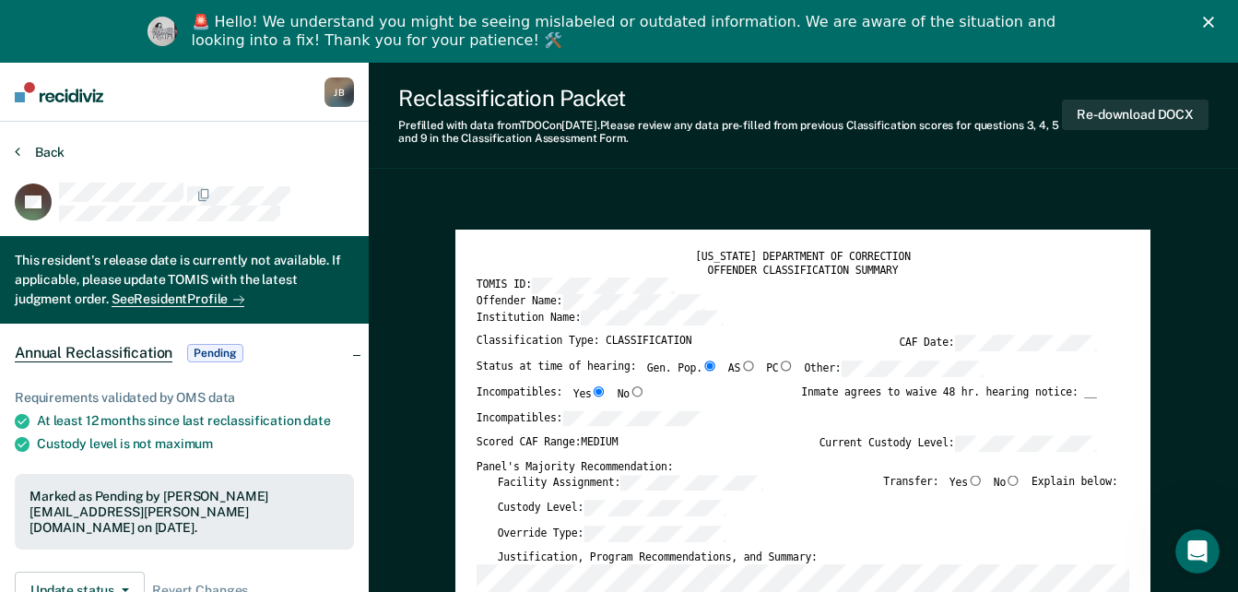
click at [16, 150] on icon at bounding box center [18, 151] width 6 height 15
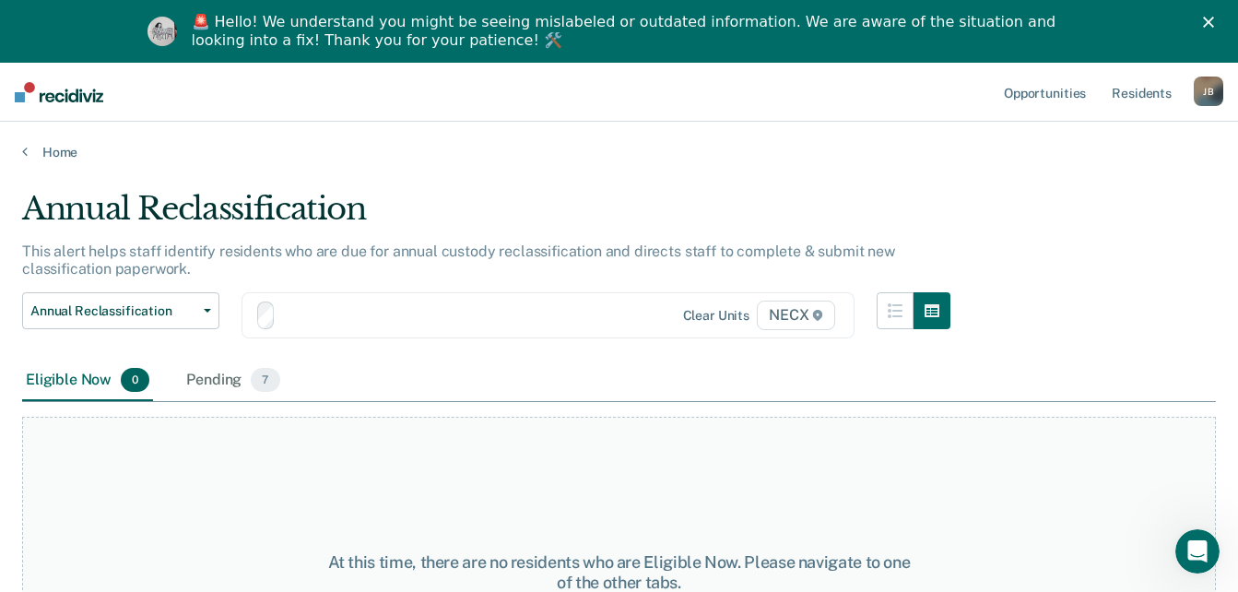
scroll to position [63, 0]
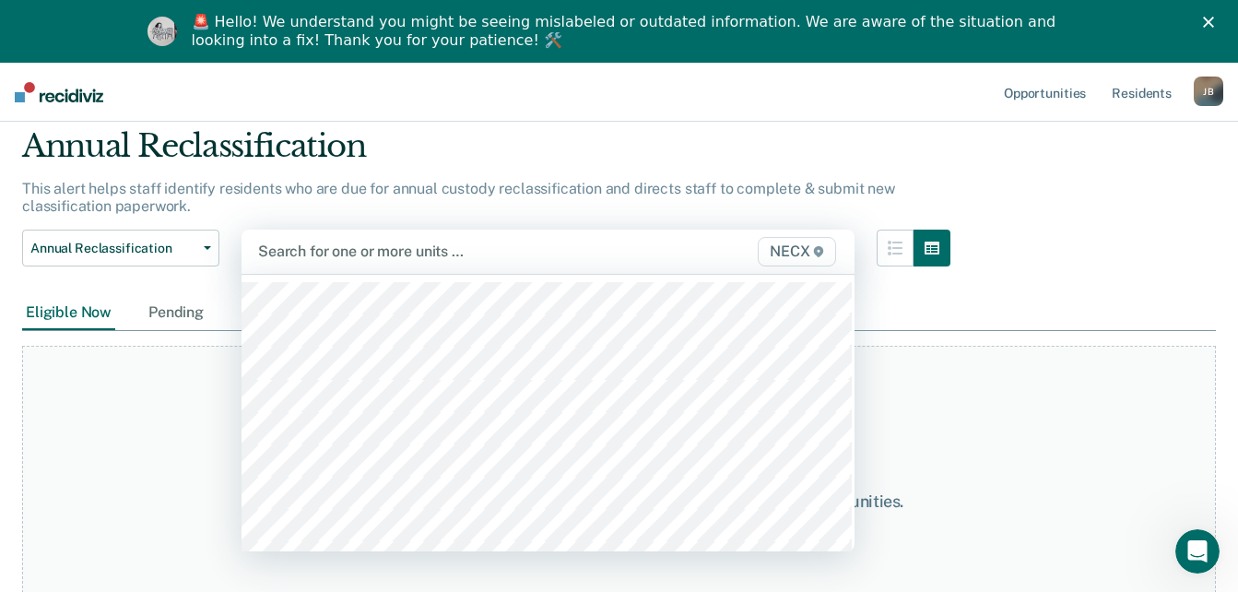
click at [351, 255] on div at bounding box center [460, 251] width 405 height 21
type input "necx"
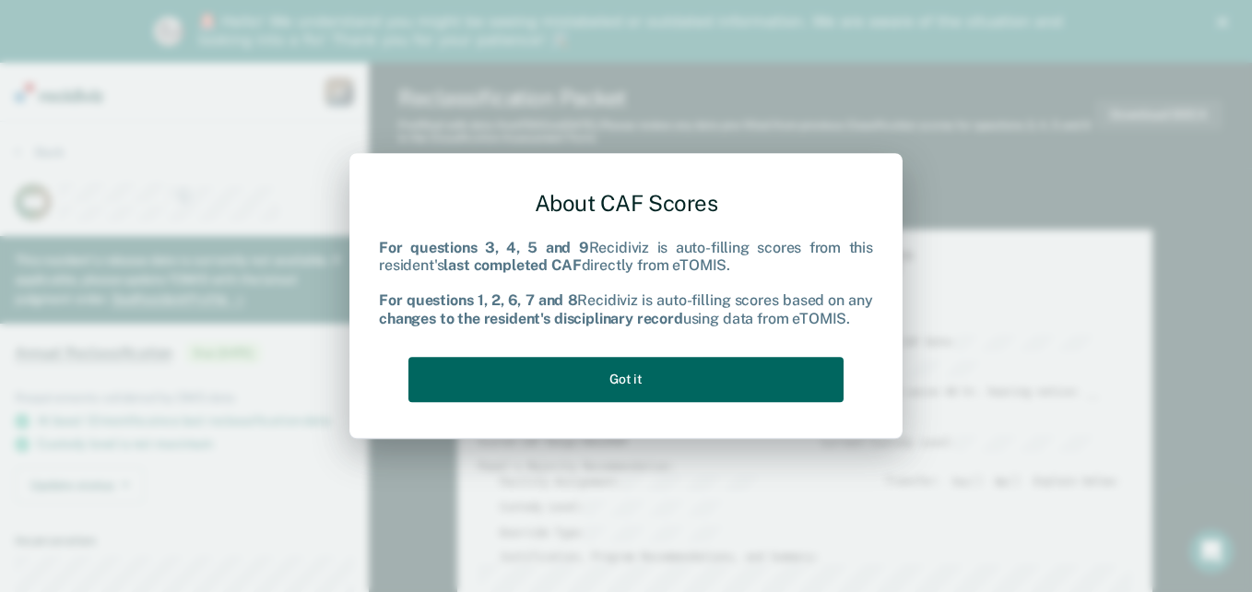
click at [603, 371] on button "Got it" at bounding box center [625, 379] width 435 height 45
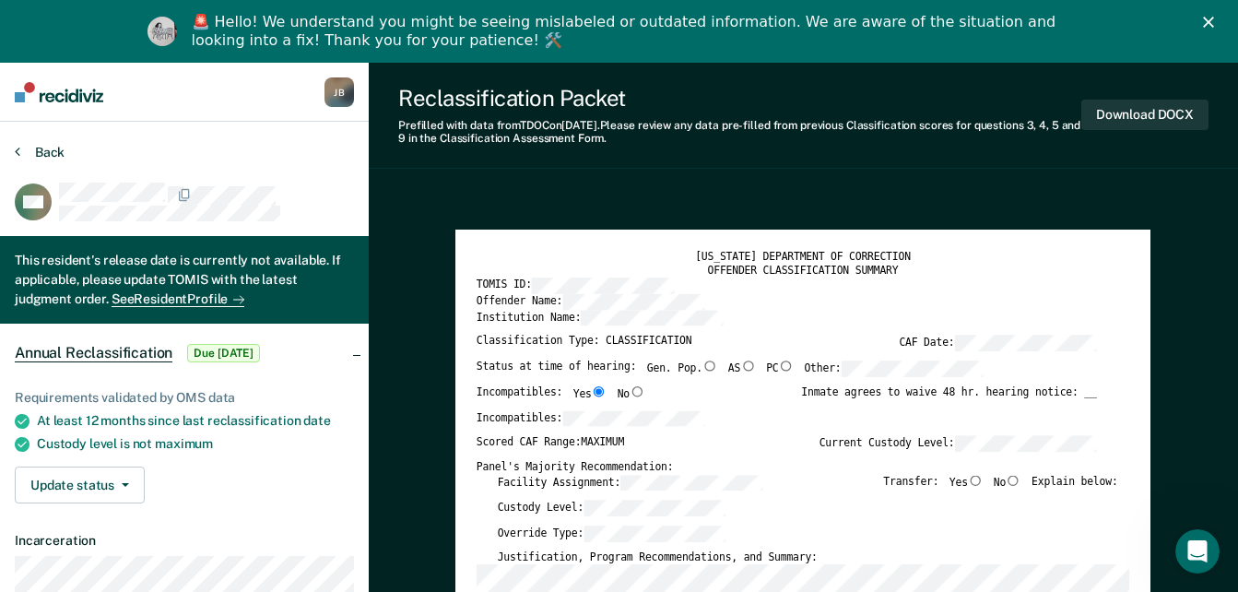
click at [29, 149] on button "Back" at bounding box center [40, 152] width 50 height 17
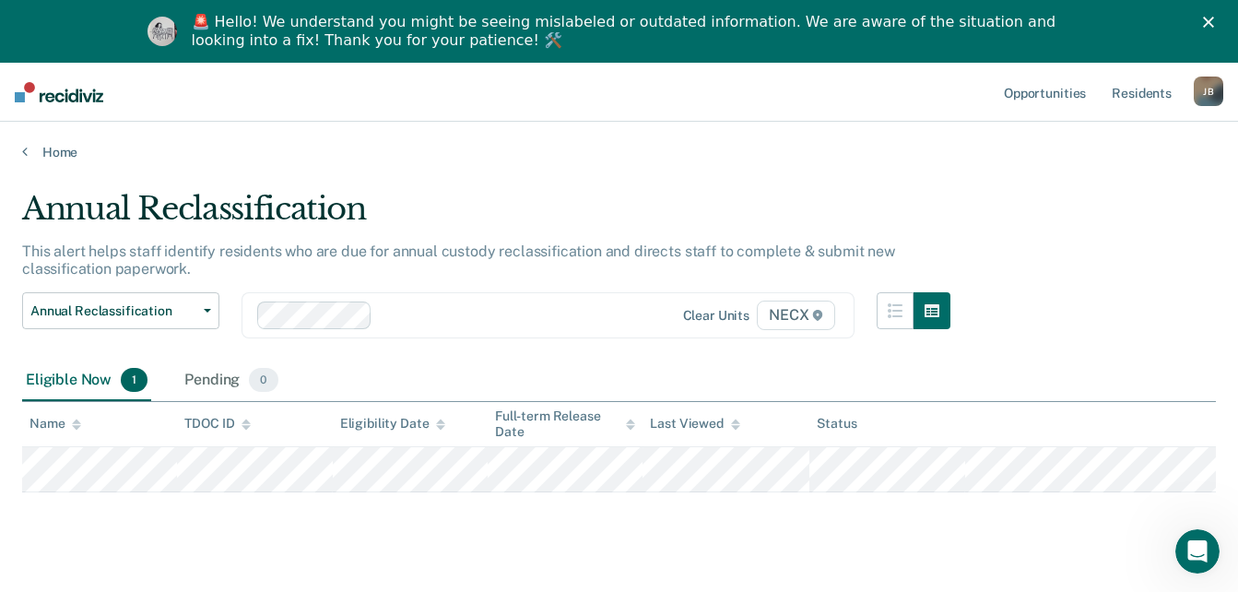
scroll to position [63, 0]
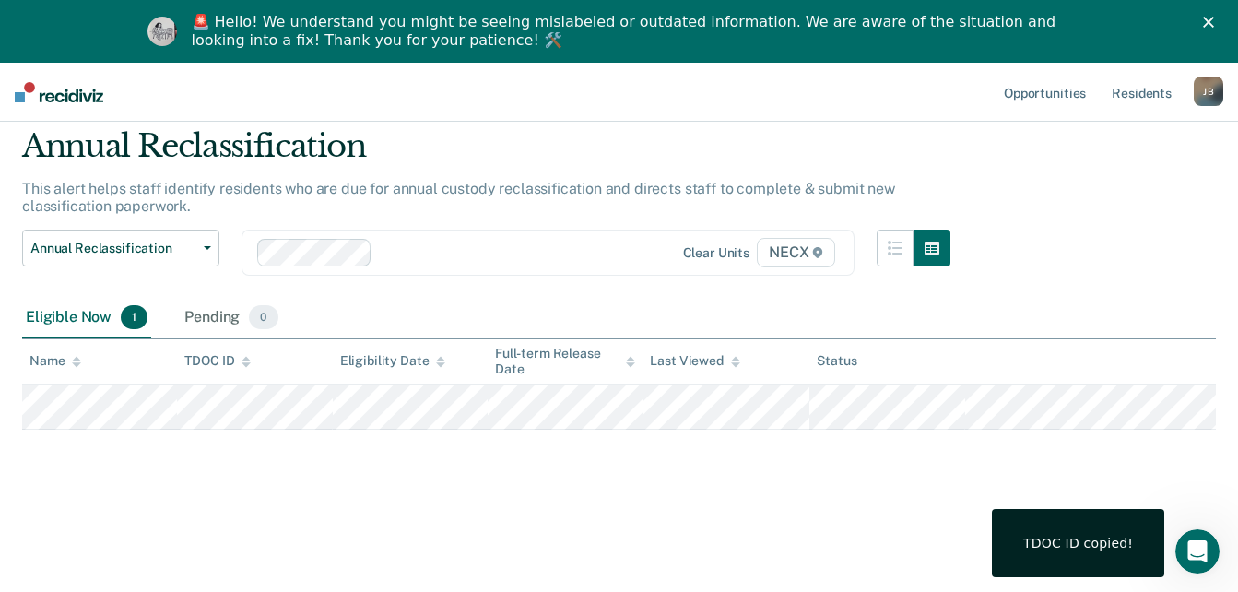
click at [486, 548] on main "Annual Reclassification This alert helps staff identify residents who are due f…" at bounding box center [619, 342] width 1238 height 489
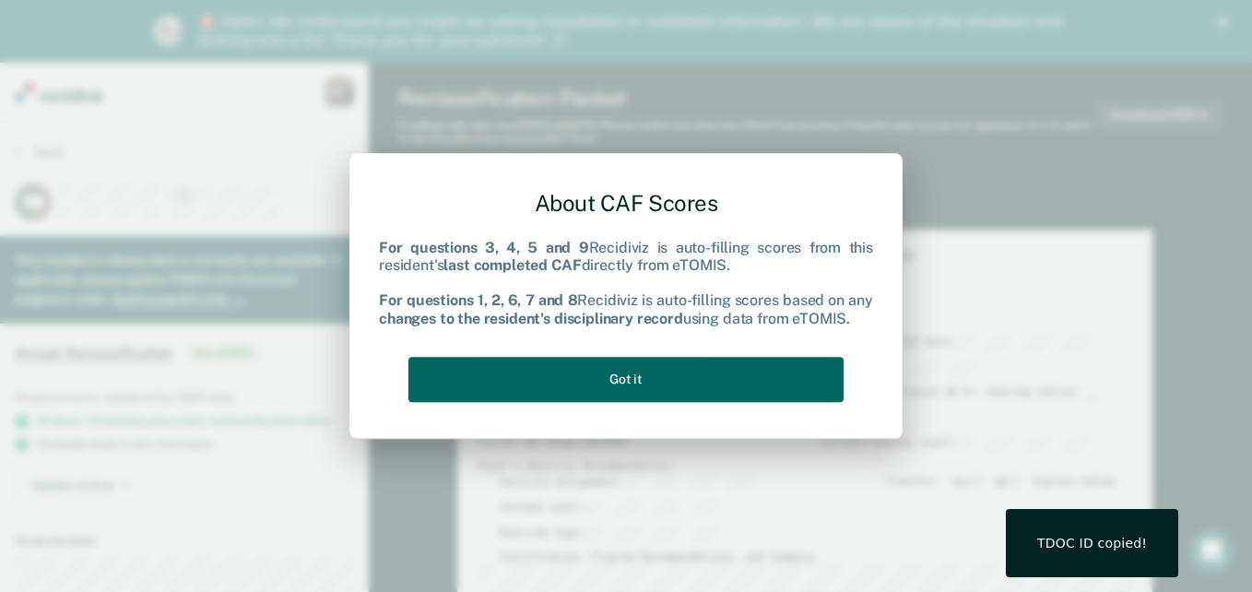
click at [652, 390] on button "Got it" at bounding box center [625, 379] width 435 height 45
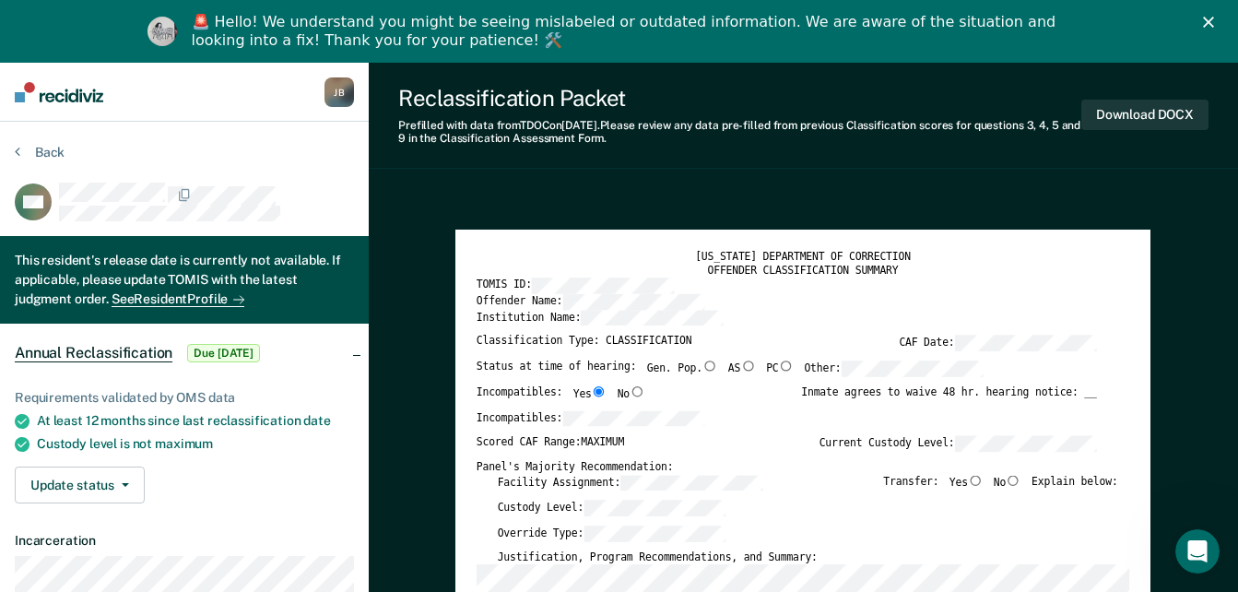
click at [741, 368] on input "AS" at bounding box center [749, 365] width 16 height 10
type textarea "x"
radio input "true"
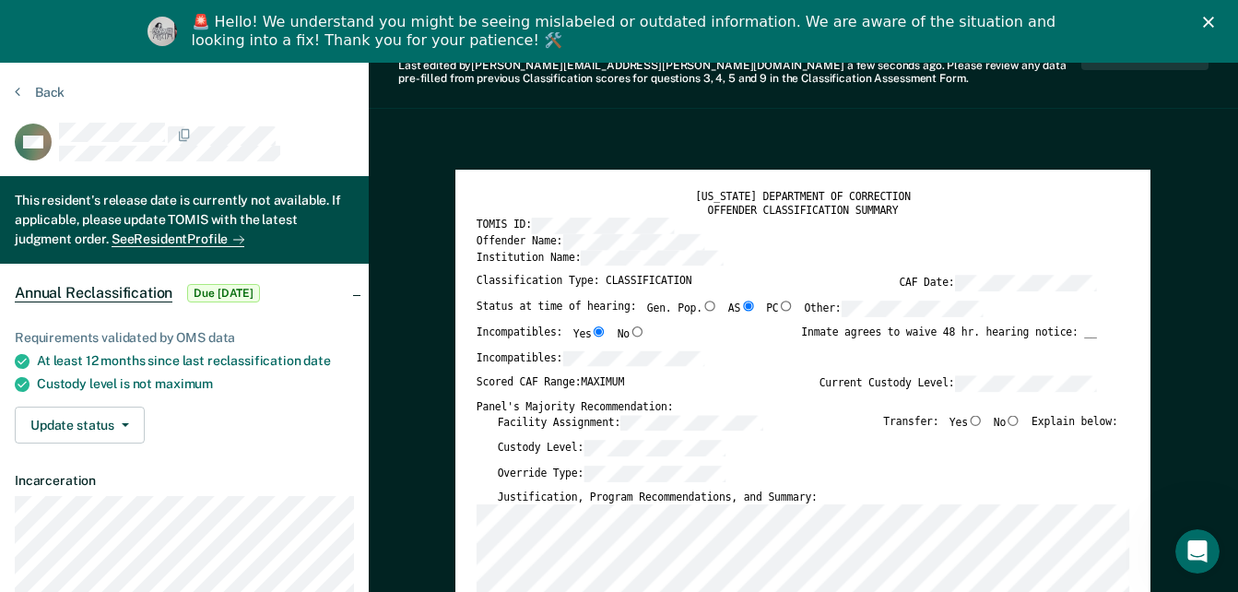
scroll to position [92, 0]
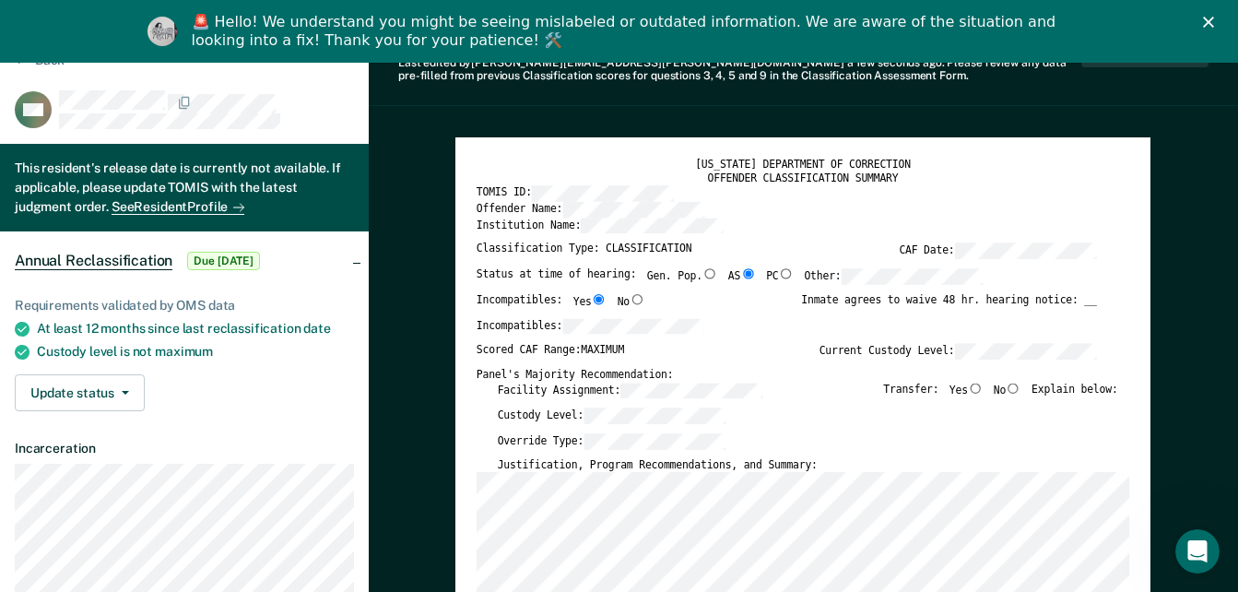
click at [1020, 389] on input "No" at bounding box center [1014, 388] width 16 height 10
type textarea "x"
radio input "true"
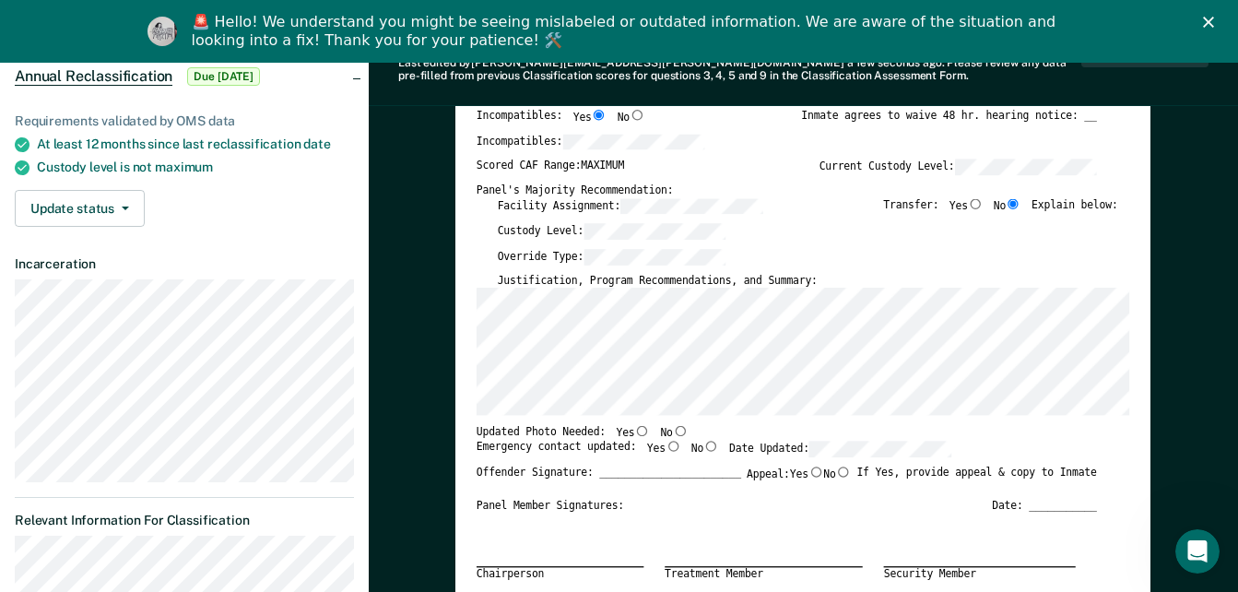
click at [666, 448] on input "Yes" at bounding box center [674, 446] width 16 height 10
type textarea "x"
radio input "true"
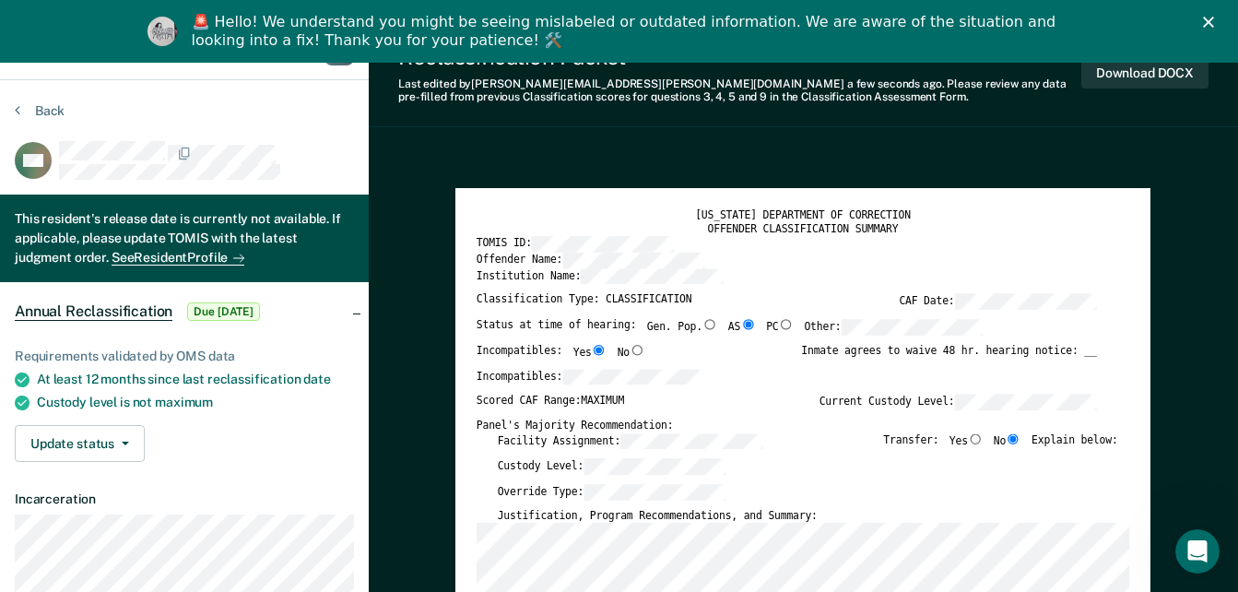
scroll to position [0, 0]
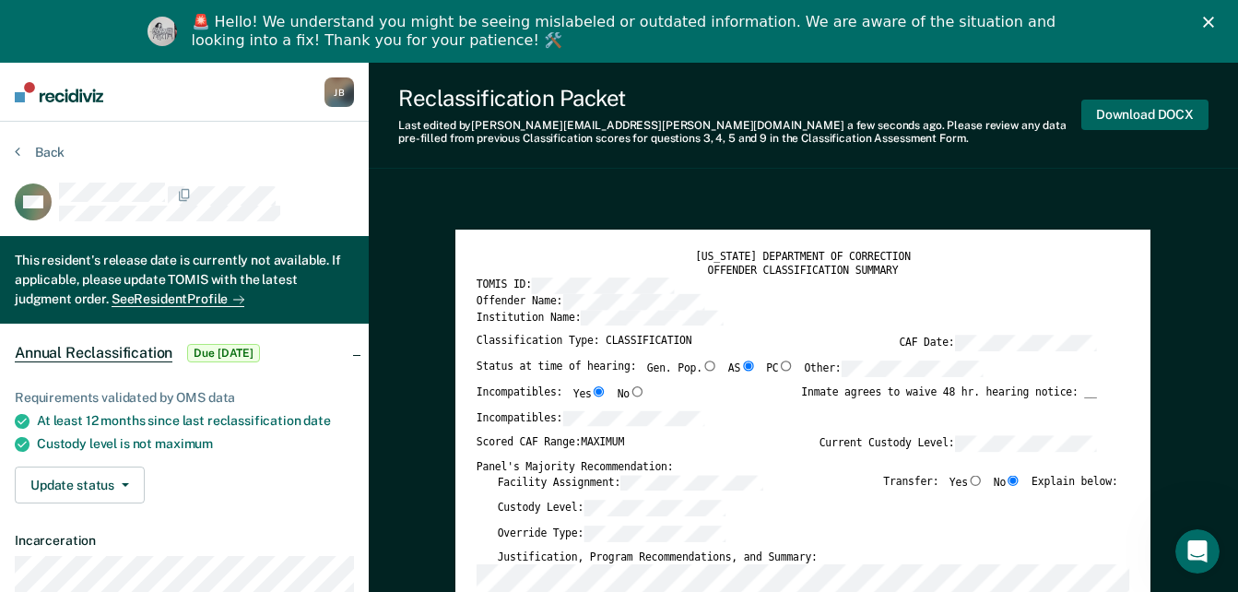
click at [1185, 108] on button "Download DOCX" at bounding box center [1144, 115] width 127 height 30
type textarea "x"
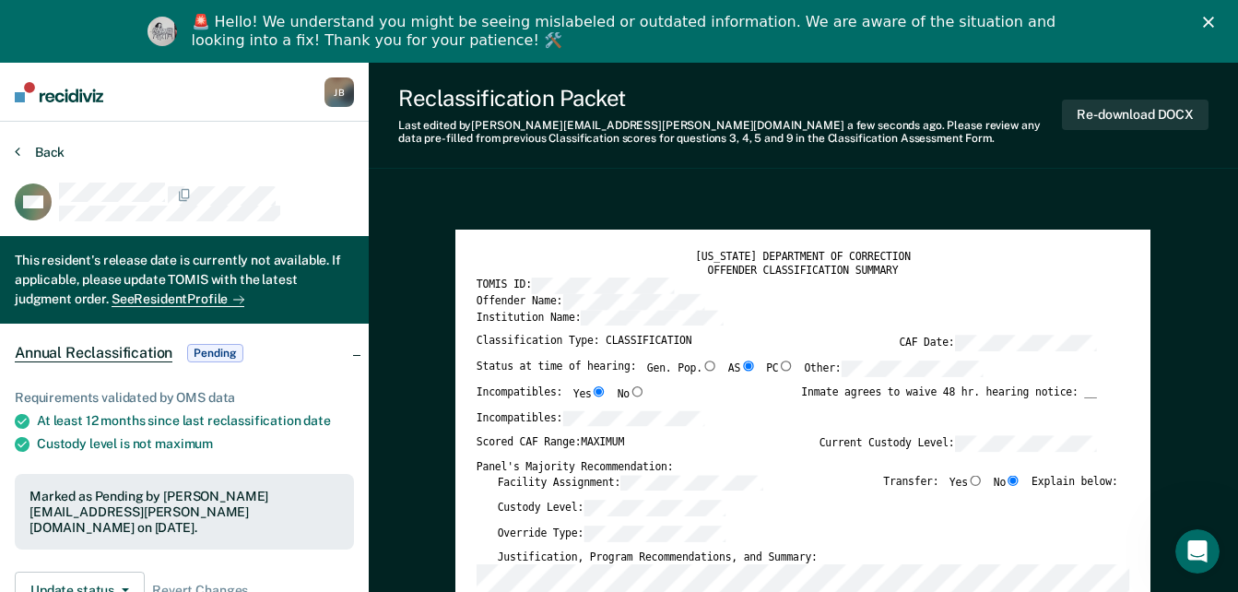
click at [37, 159] on button "Back" at bounding box center [40, 152] width 50 height 17
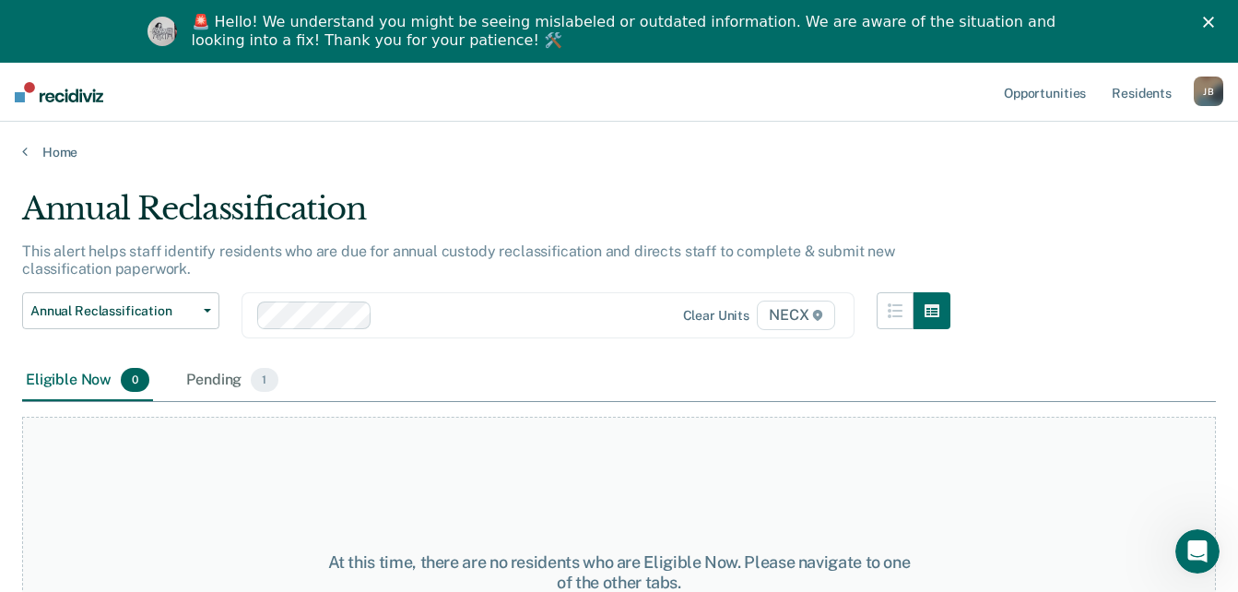
scroll to position [63, 0]
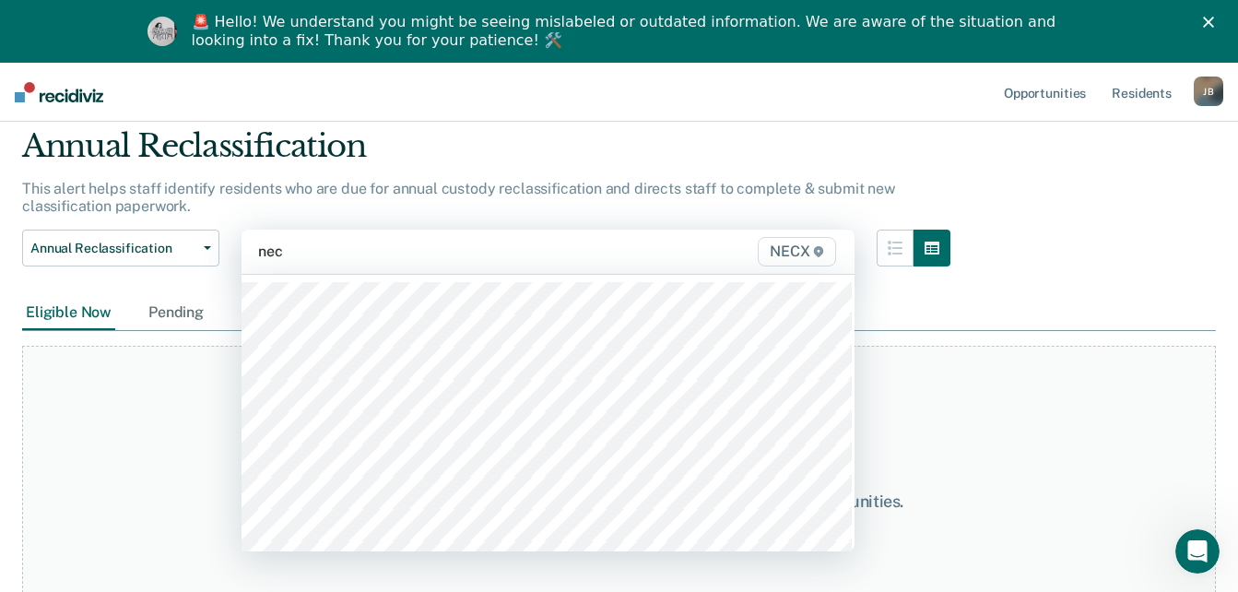
type input "necx"
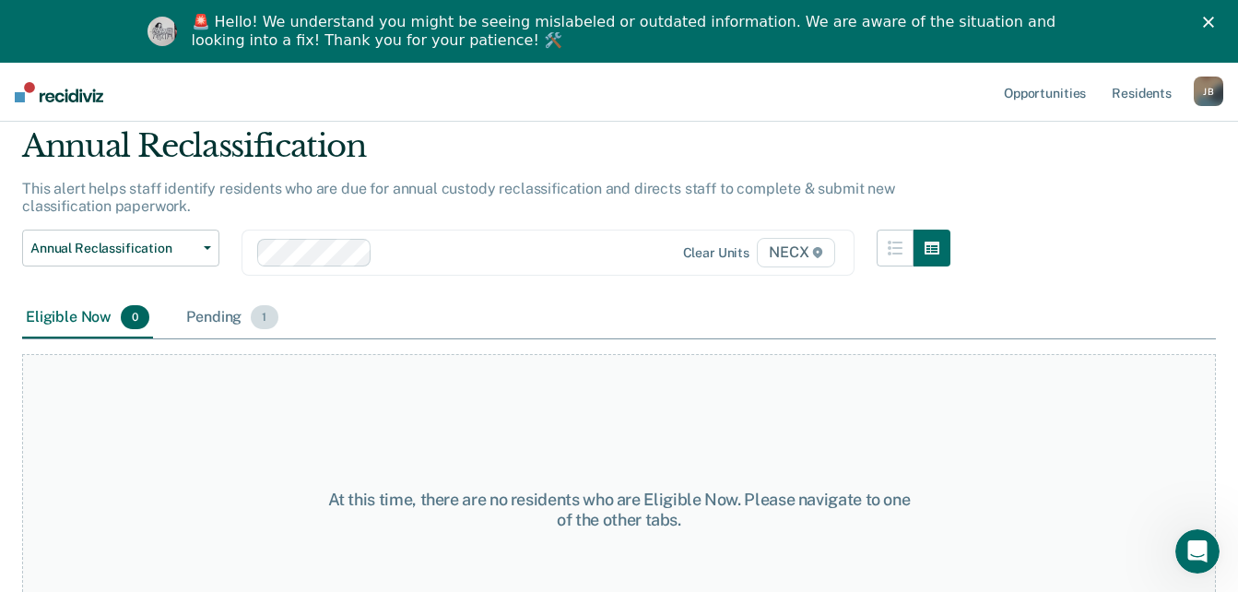
click at [235, 319] on div "Pending 1" at bounding box center [232, 318] width 99 height 41
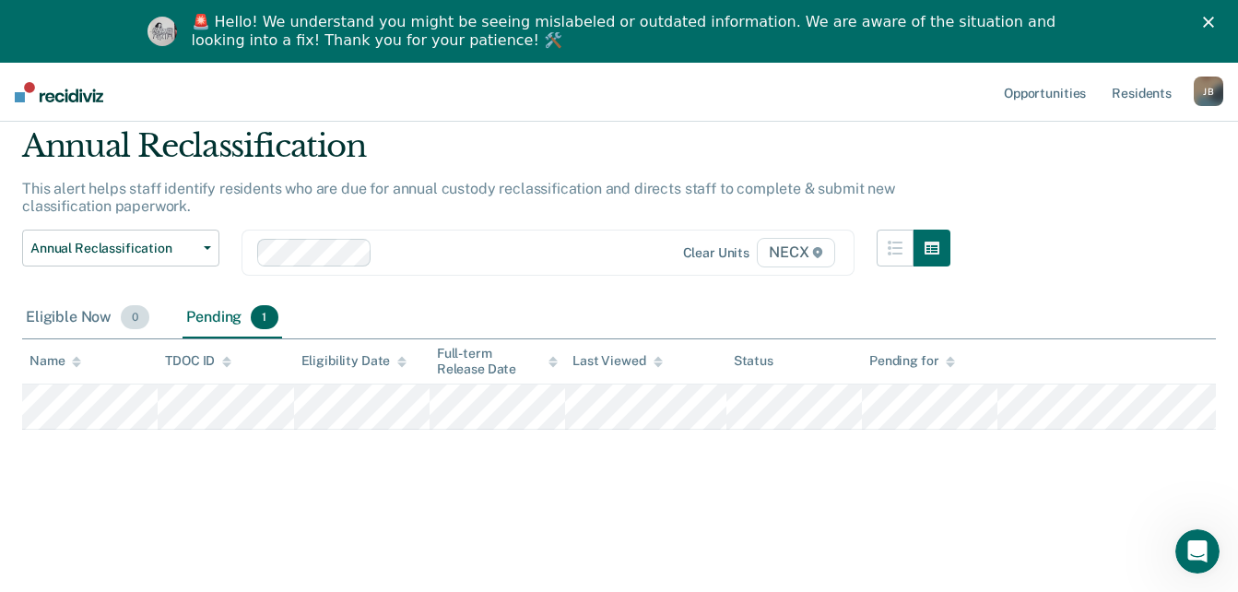
click at [71, 317] on div "Eligible Now 0" at bounding box center [87, 318] width 131 height 41
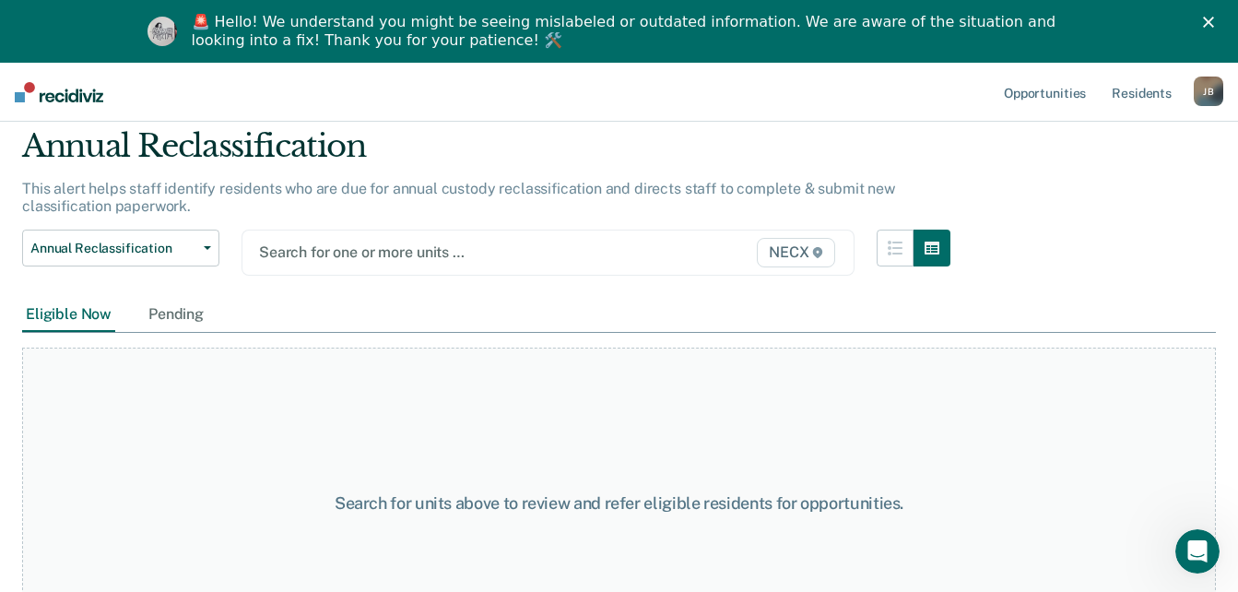
click at [348, 253] on div at bounding box center [461, 252] width 404 height 21
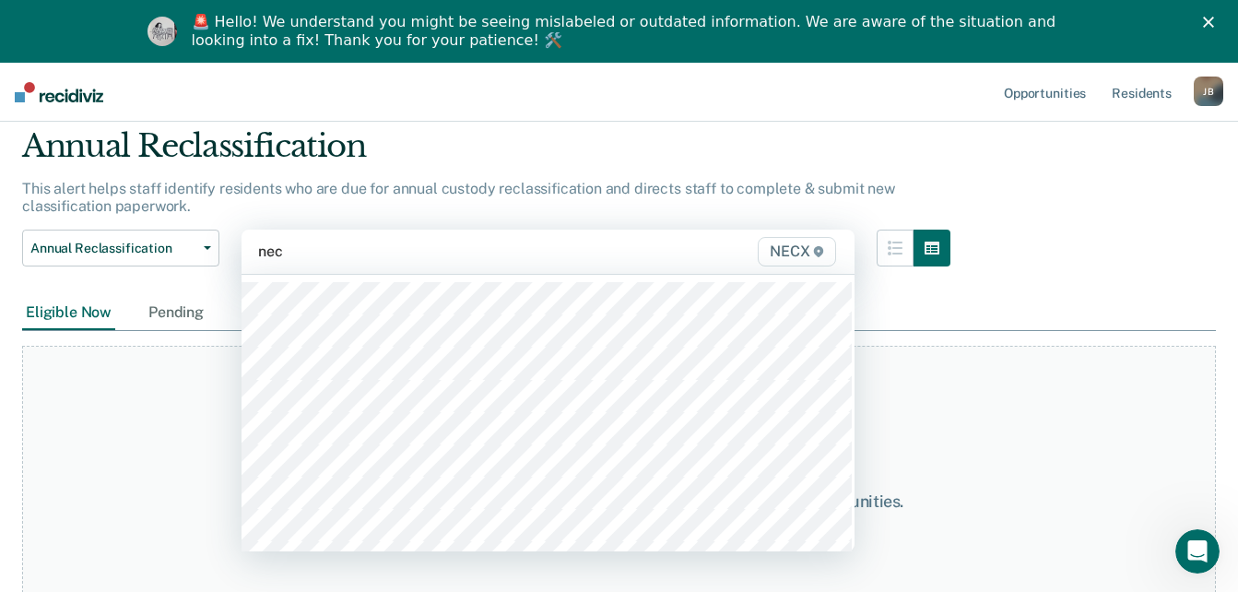
type input "necx"
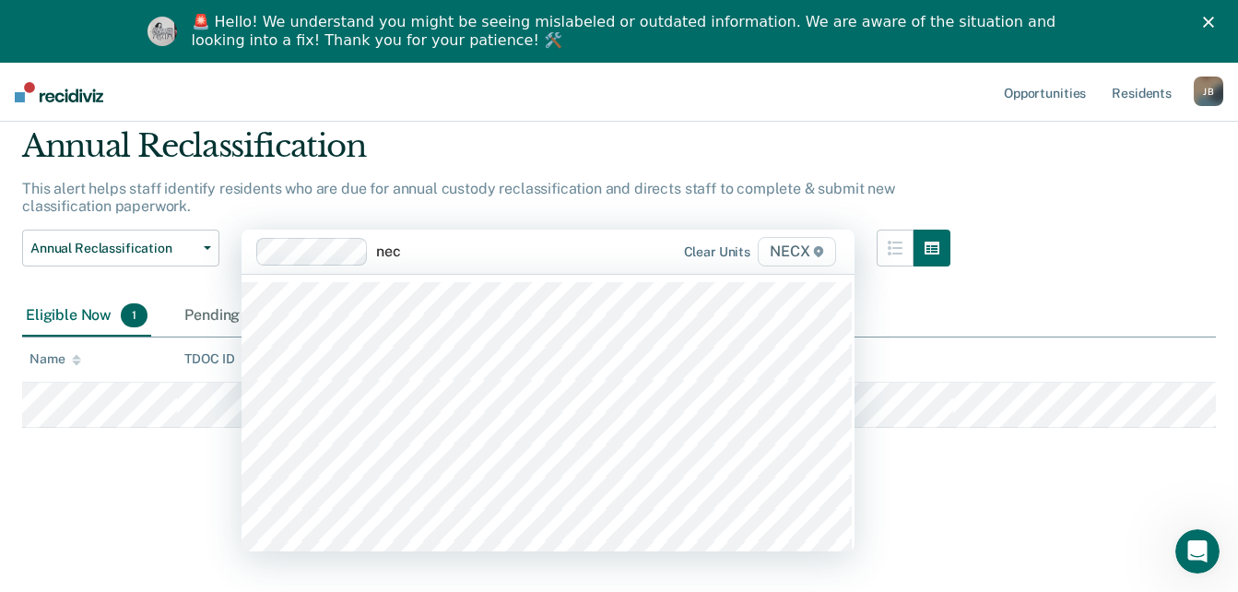
type input "necx"
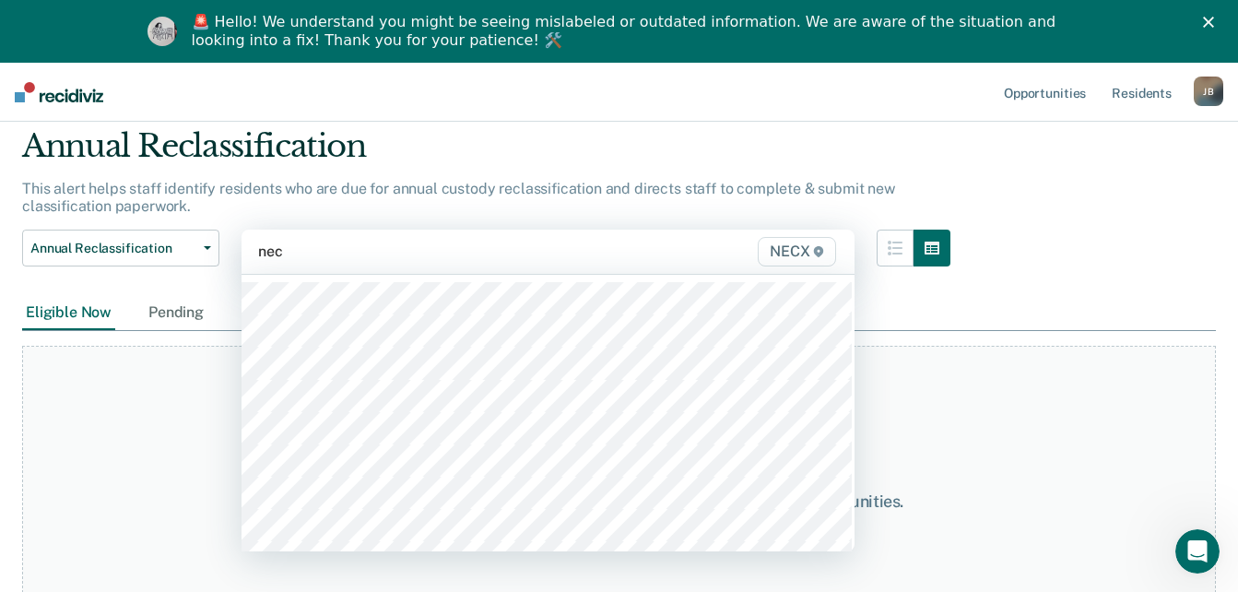
type input "necx"
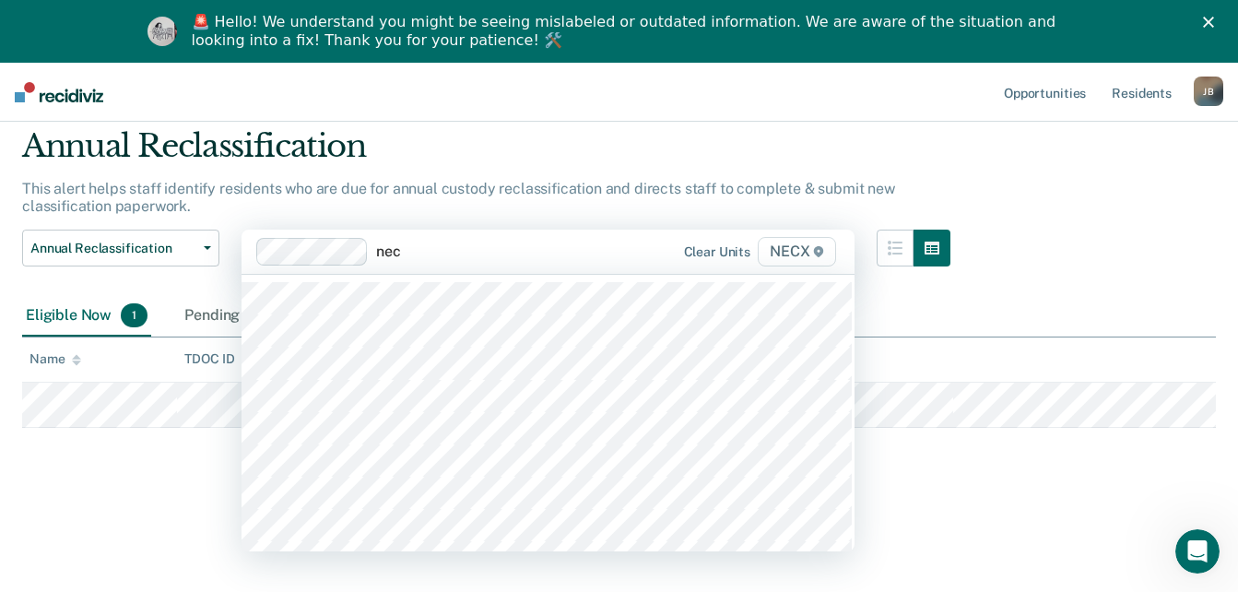
type input "necx"
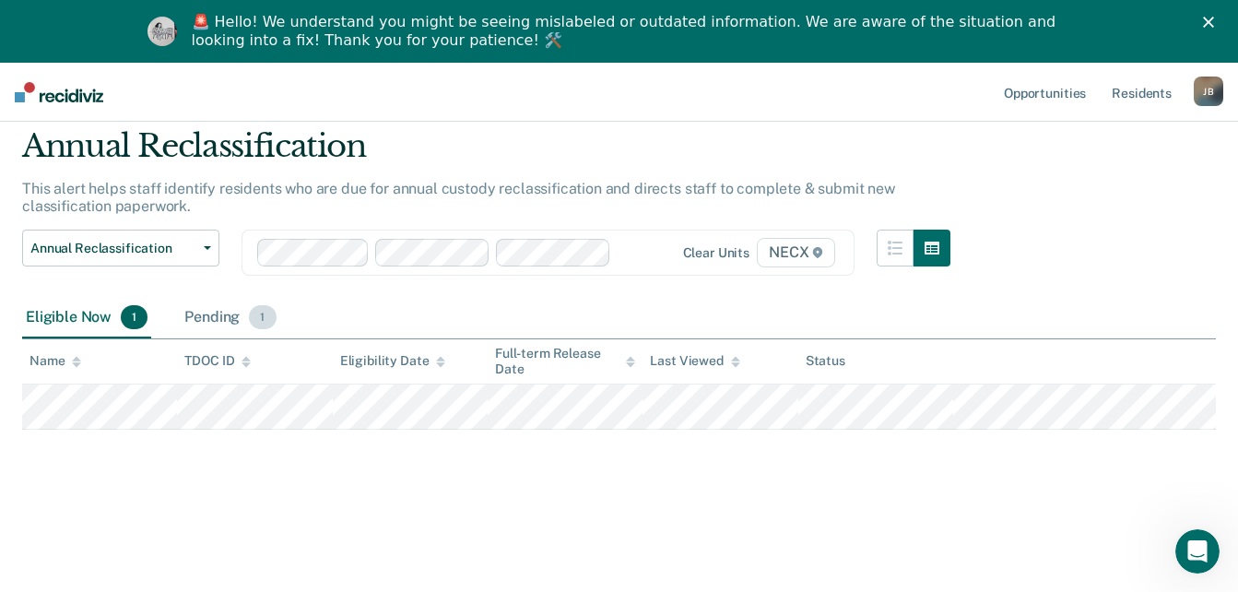
click at [224, 319] on div "Pending 1" at bounding box center [230, 318] width 99 height 41
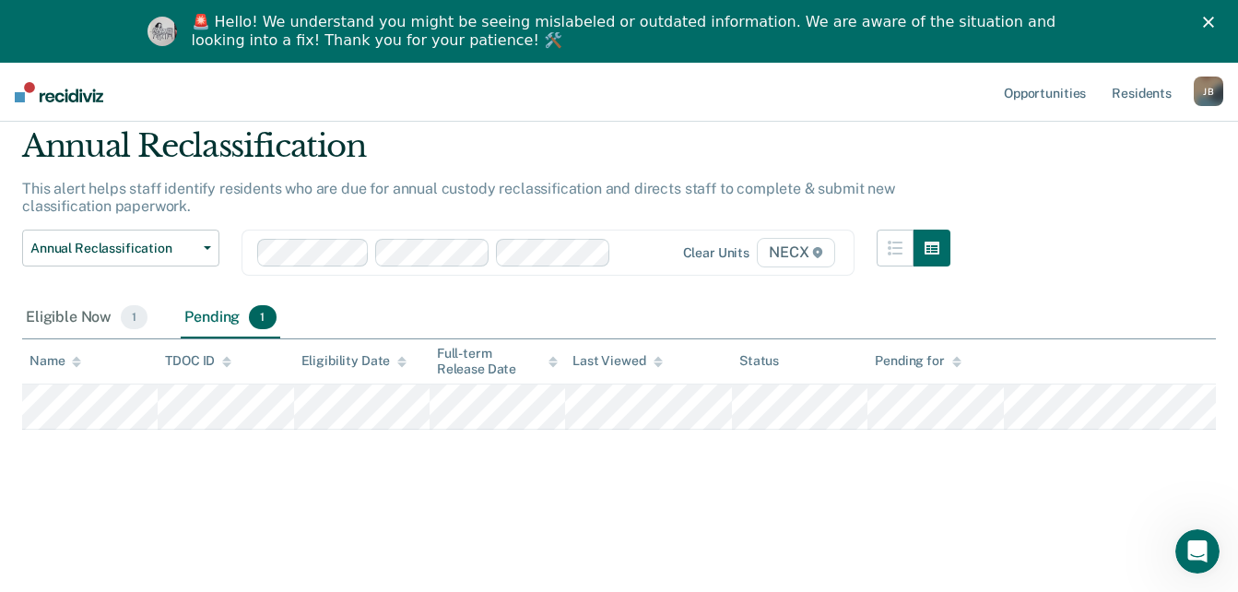
click at [635, 254] on div at bounding box center [641, 252] width 44 height 21
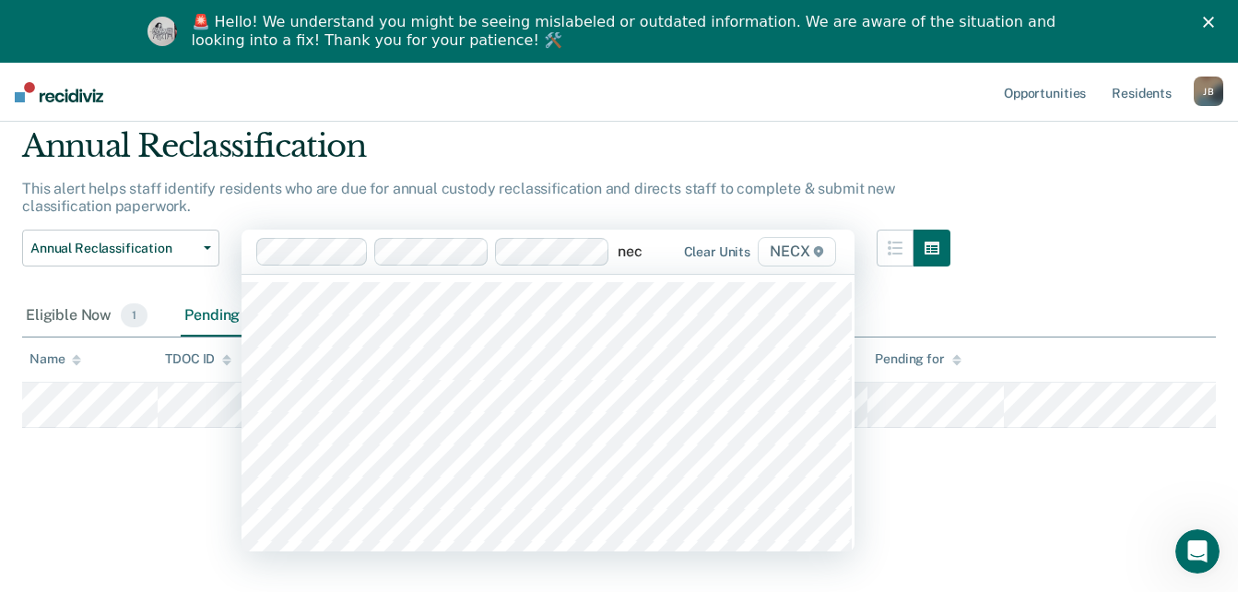
type input "necx"
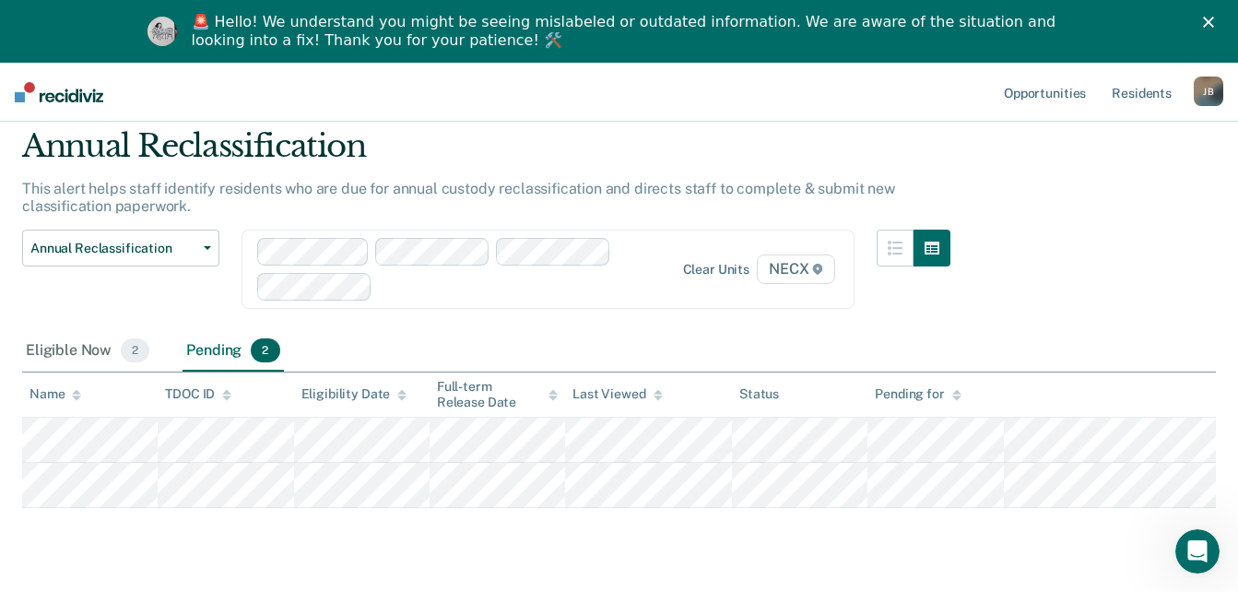
click at [217, 348] on div "Pending 2" at bounding box center [233, 351] width 100 height 41
click at [50, 354] on div "Eligible Now 2" at bounding box center [87, 351] width 131 height 41
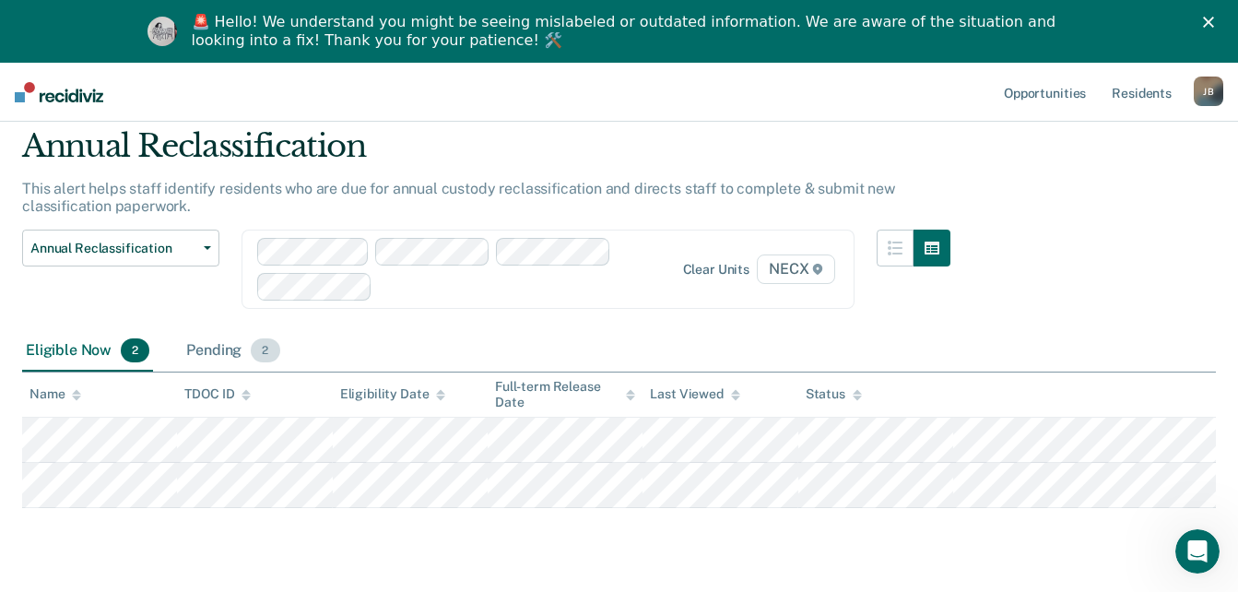
click at [197, 347] on div "Pending 2" at bounding box center [233, 351] width 100 height 41
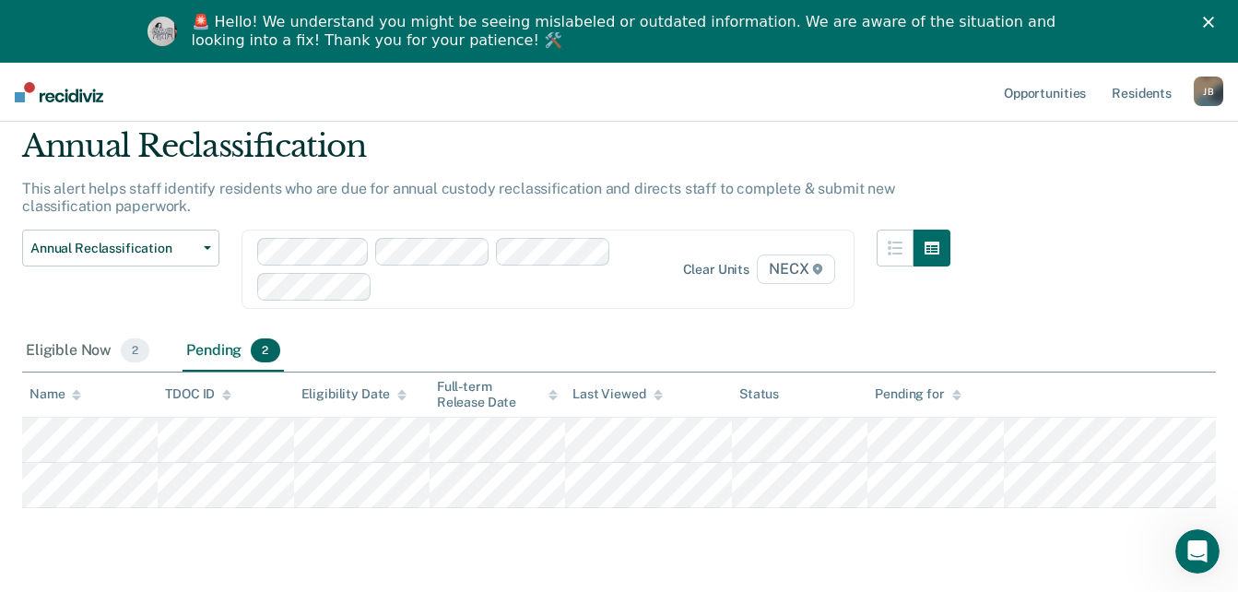
click at [401, 277] on div at bounding box center [521, 286] width 283 height 21
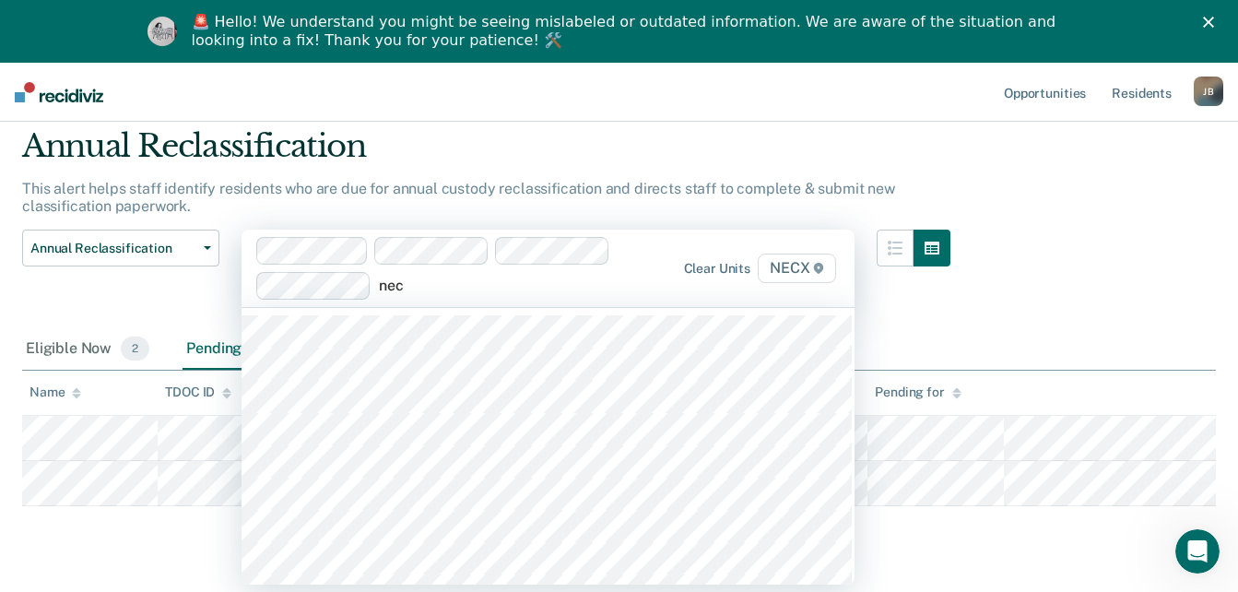
type input "necx"
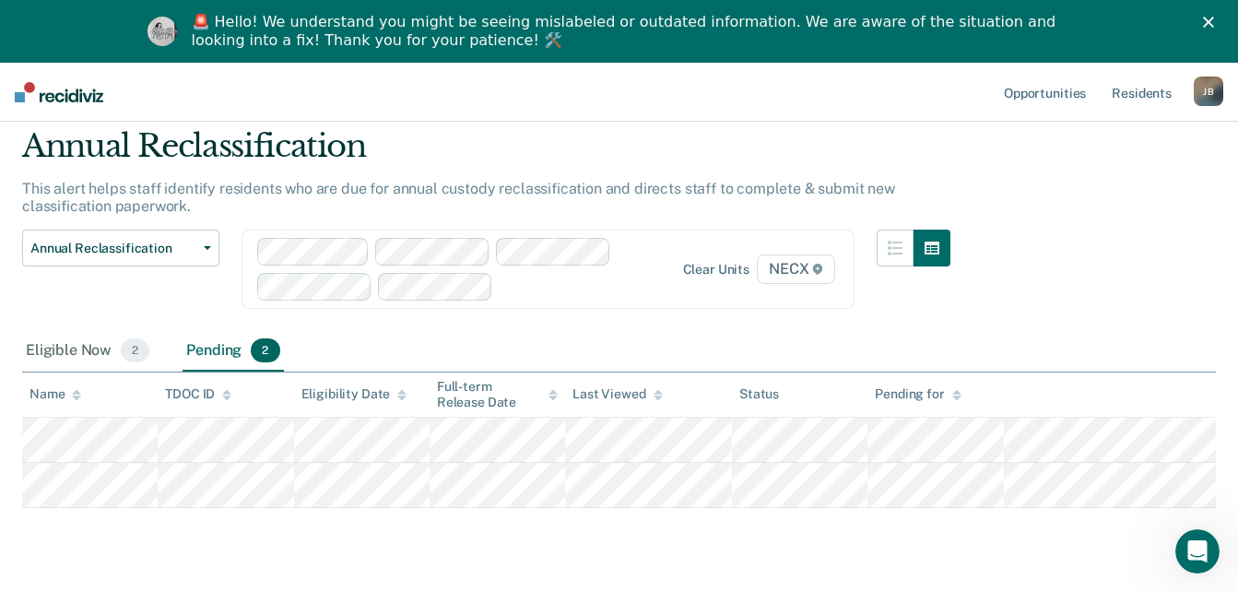
click at [214, 347] on div "Pending 2" at bounding box center [233, 351] width 100 height 41
click at [97, 347] on div "Eligible Now 2" at bounding box center [87, 351] width 131 height 41
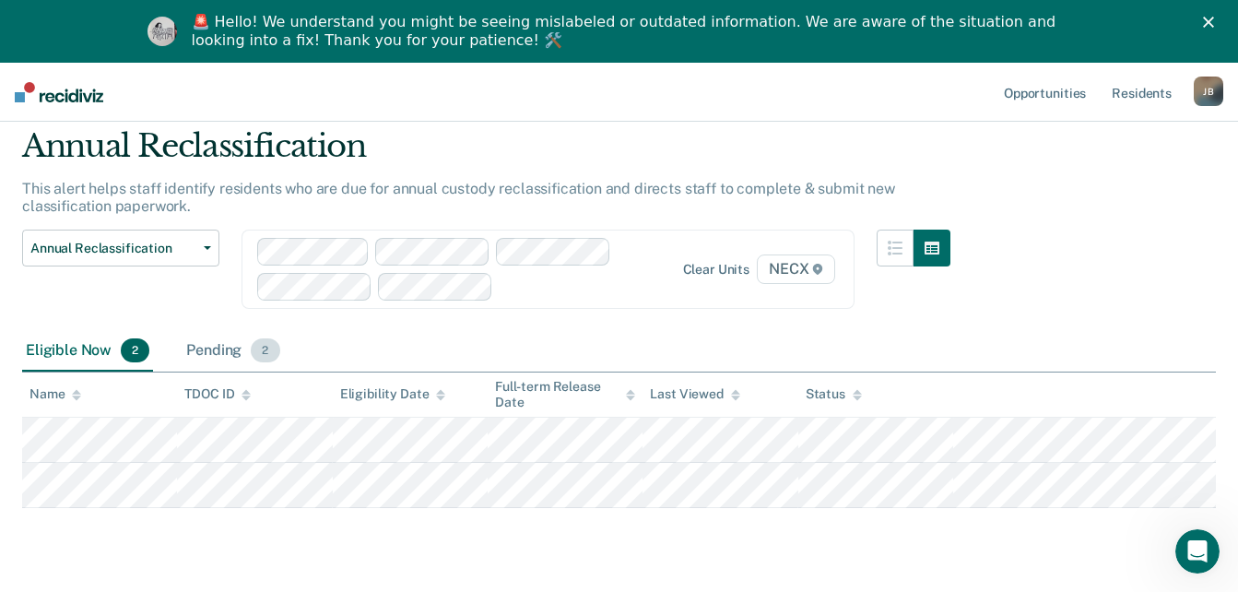
click at [198, 347] on div "Pending 2" at bounding box center [233, 351] width 100 height 41
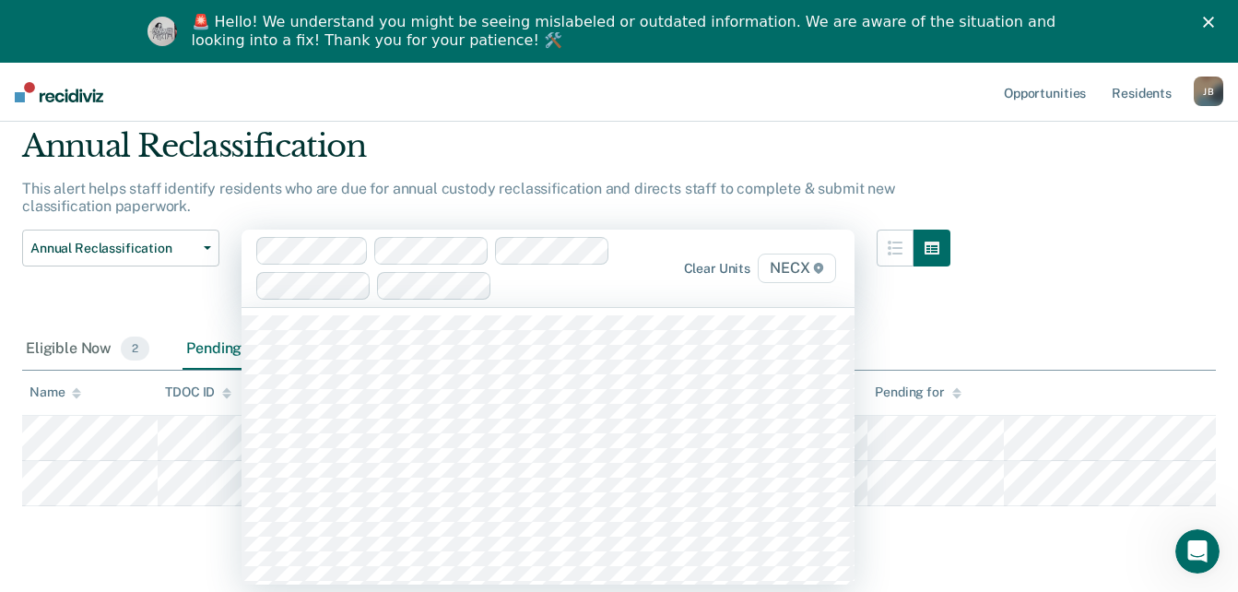
click at [571, 283] on div at bounding box center [581, 285] width 163 height 21
type input "necx"
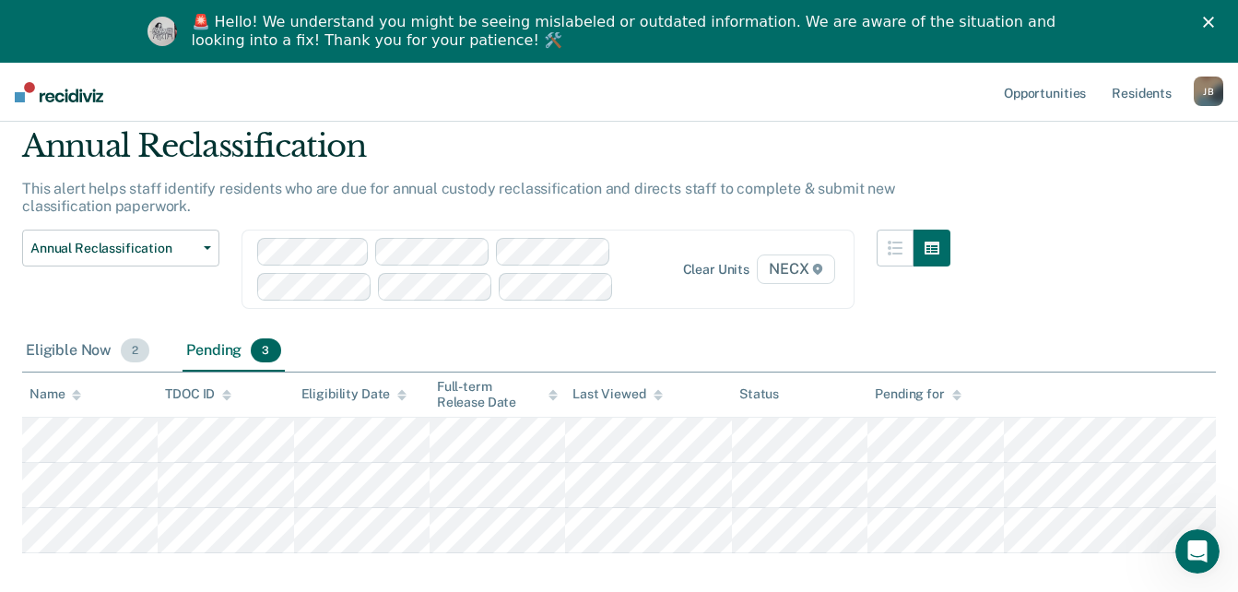
click at [101, 348] on div "Eligible Now 2" at bounding box center [87, 351] width 131 height 41
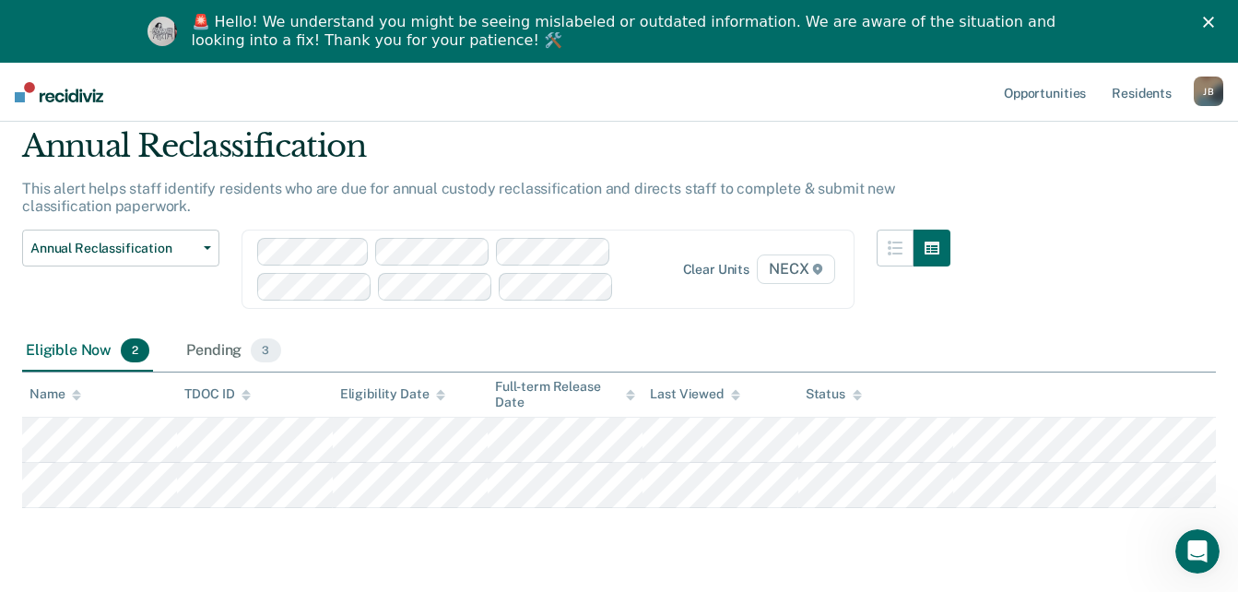
click at [173, 358] on div "Eligible Now 2 Pending 3" at bounding box center [153, 351] width 263 height 41
click at [202, 352] on div "Pending 3" at bounding box center [233, 351] width 101 height 41
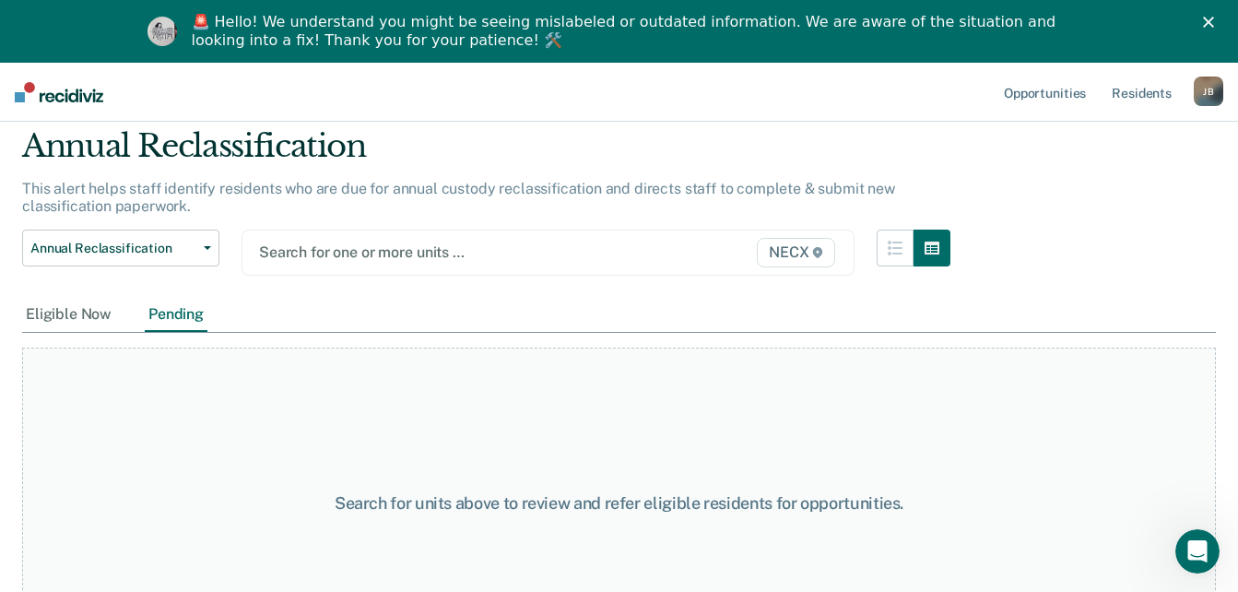
click at [389, 395] on div "Search for units above to review and refer eligible residents for opportunities." at bounding box center [619, 504] width 1194 height 312
click at [383, 255] on div at bounding box center [461, 252] width 404 height 21
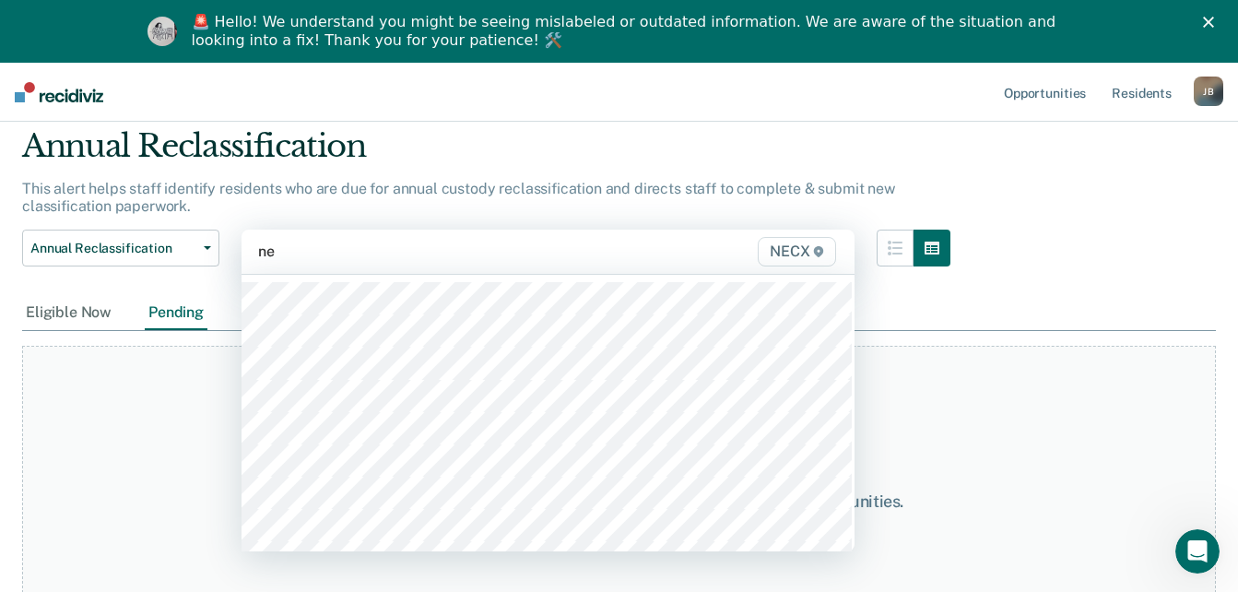
type input "nec"
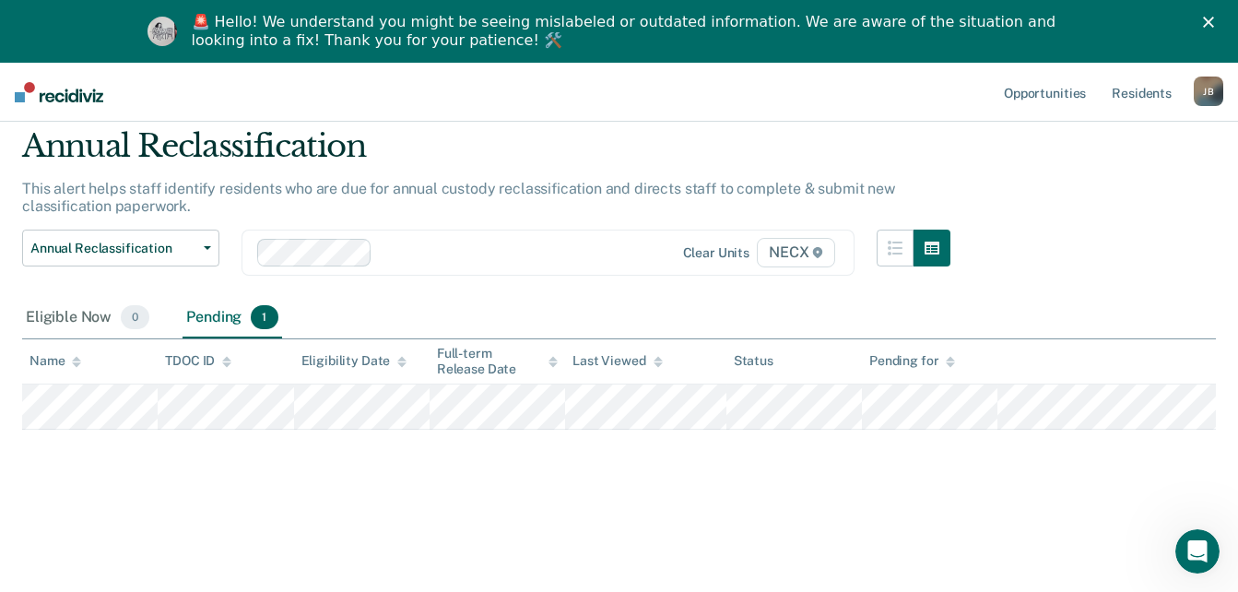
click at [218, 312] on div "Pending 1" at bounding box center [232, 318] width 99 height 41
click at [53, 318] on div "Eligible Now 0" at bounding box center [87, 318] width 131 height 41
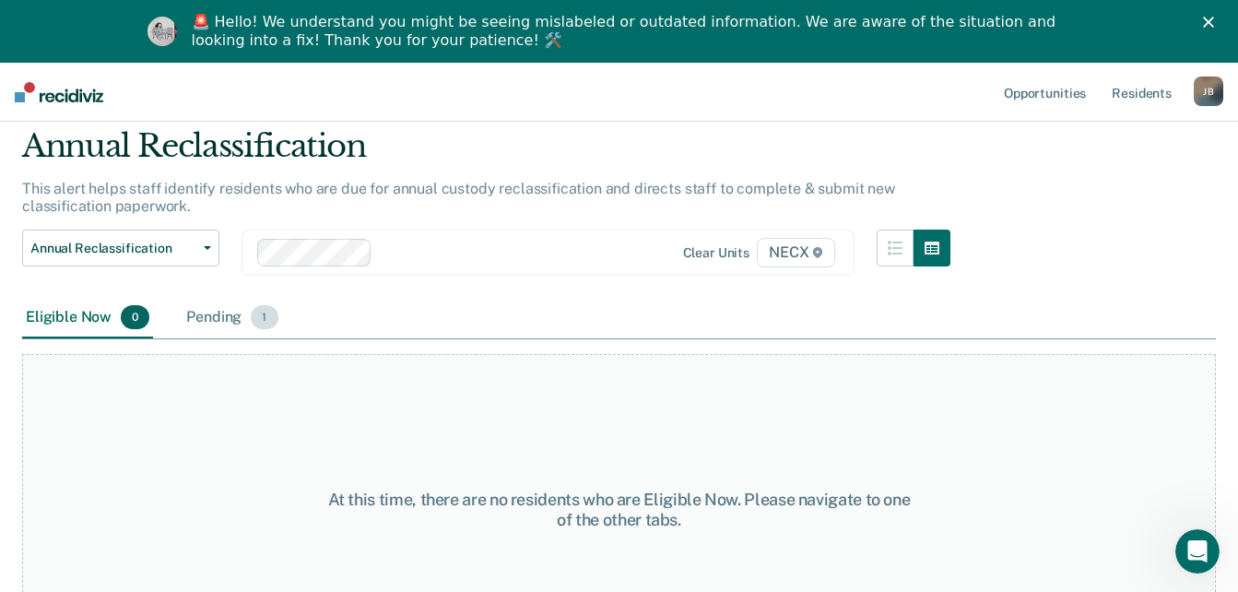
click at [252, 316] on span "1" at bounding box center [264, 317] width 27 height 24
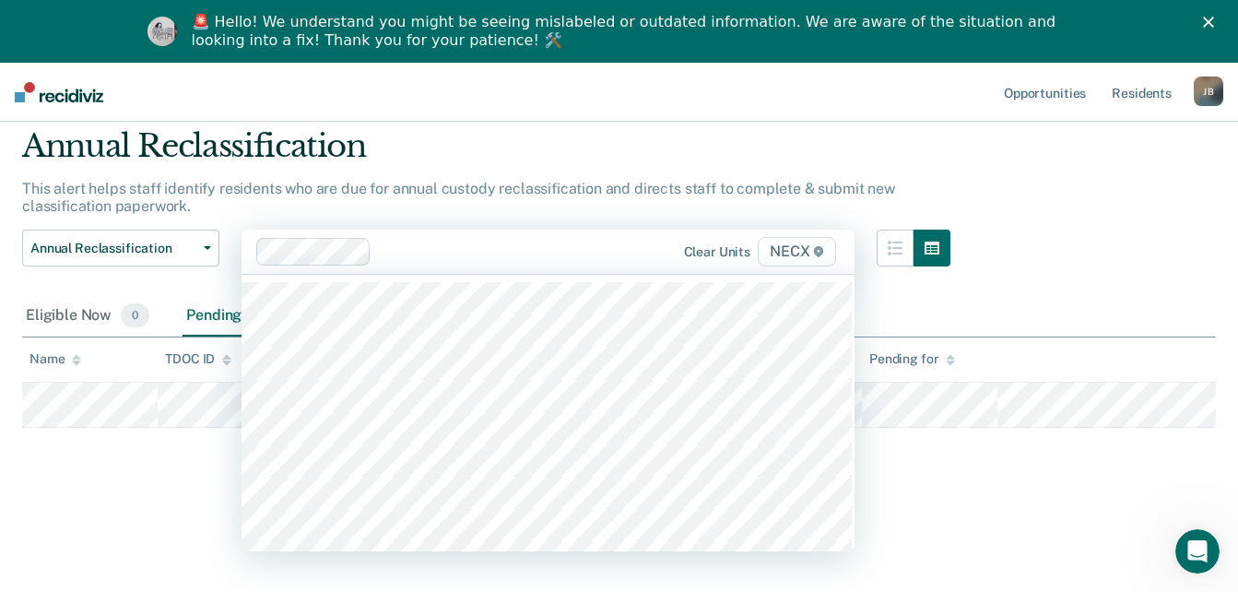
drag, startPoint x: 410, startPoint y: 255, endPoint x: 419, endPoint y: 256, distance: 9.3
click at [419, 256] on div at bounding box center [521, 251] width 284 height 21
type input "necx"
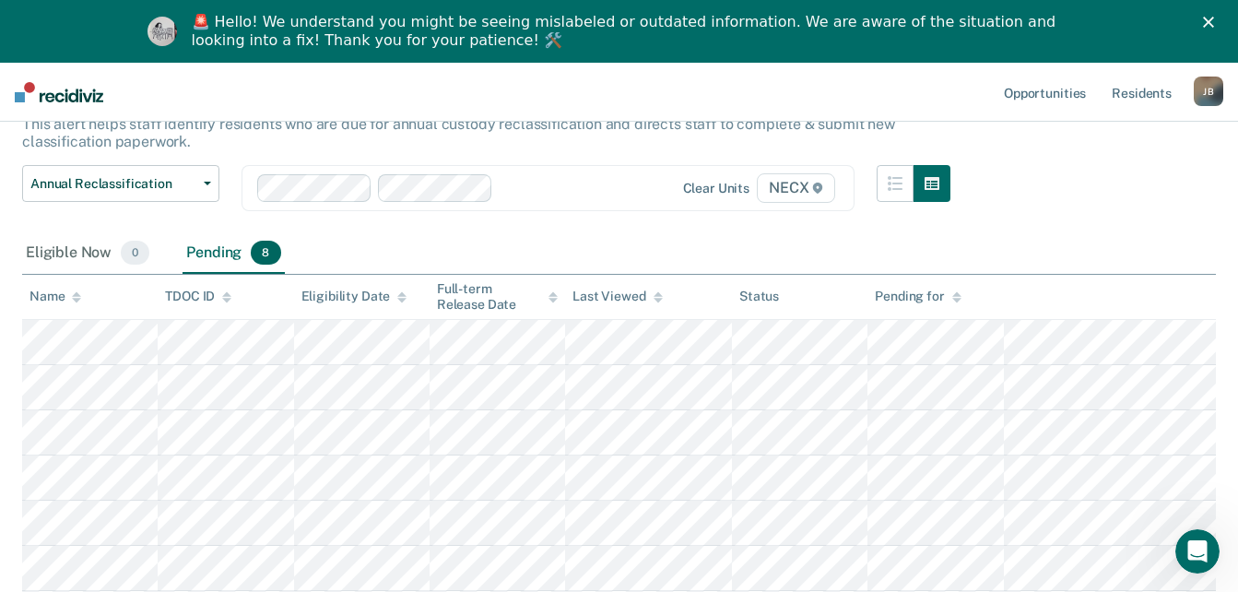
scroll to position [0, 0]
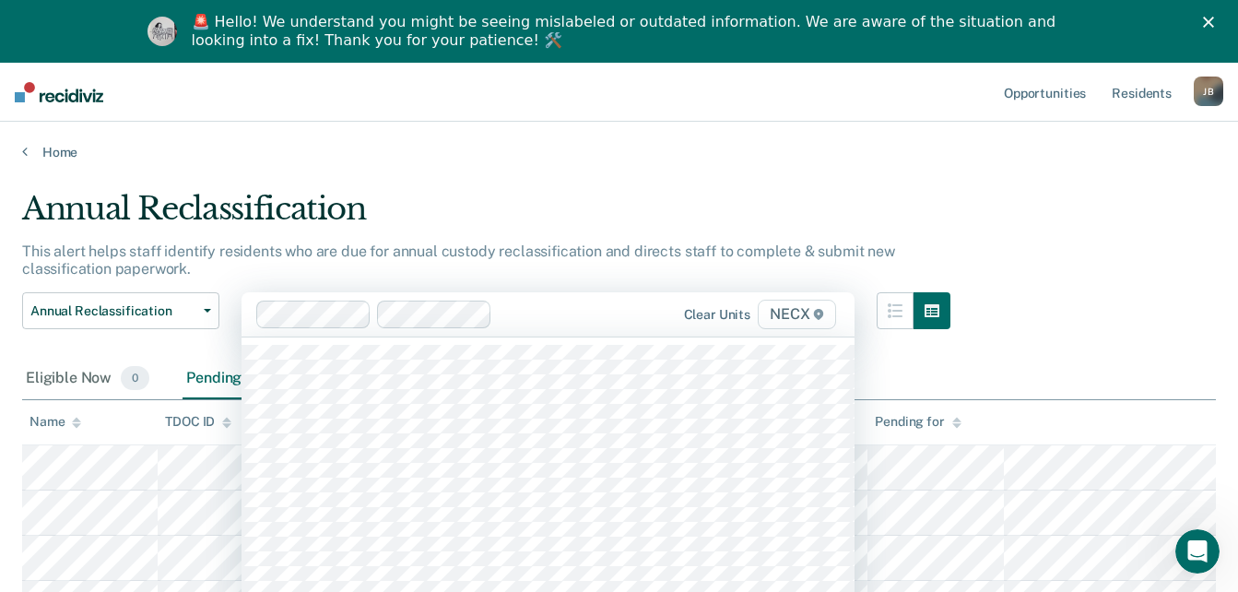
click at [542, 316] on div "Clear units NECX" at bounding box center [548, 314] width 613 height 44
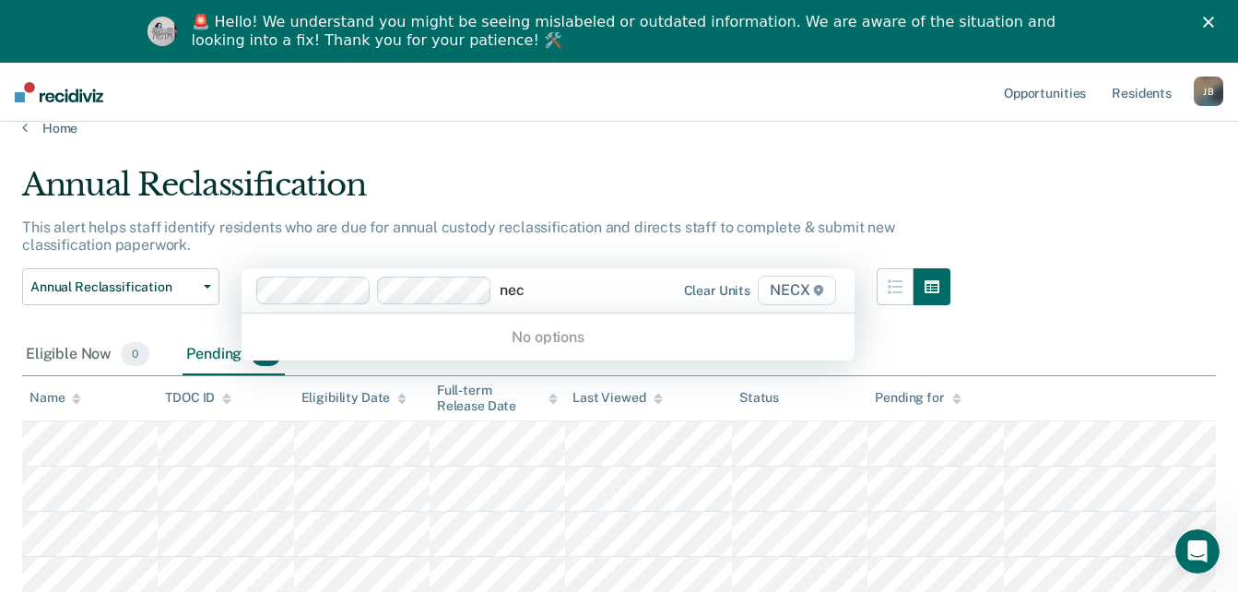
type input "necx"
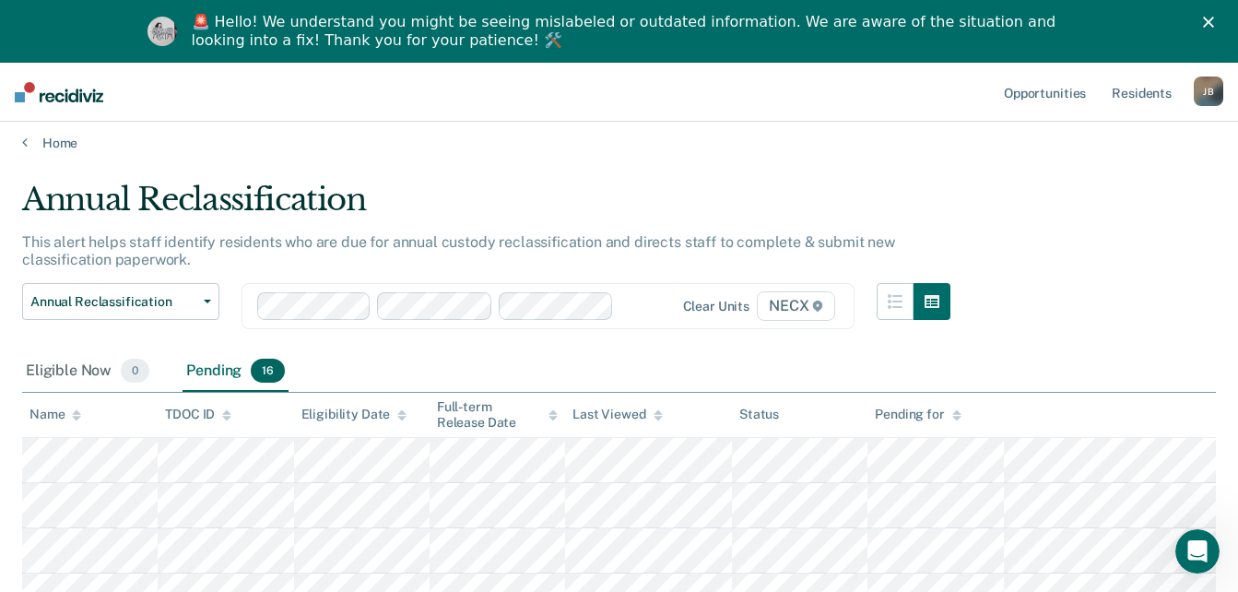
scroll to position [0, 0]
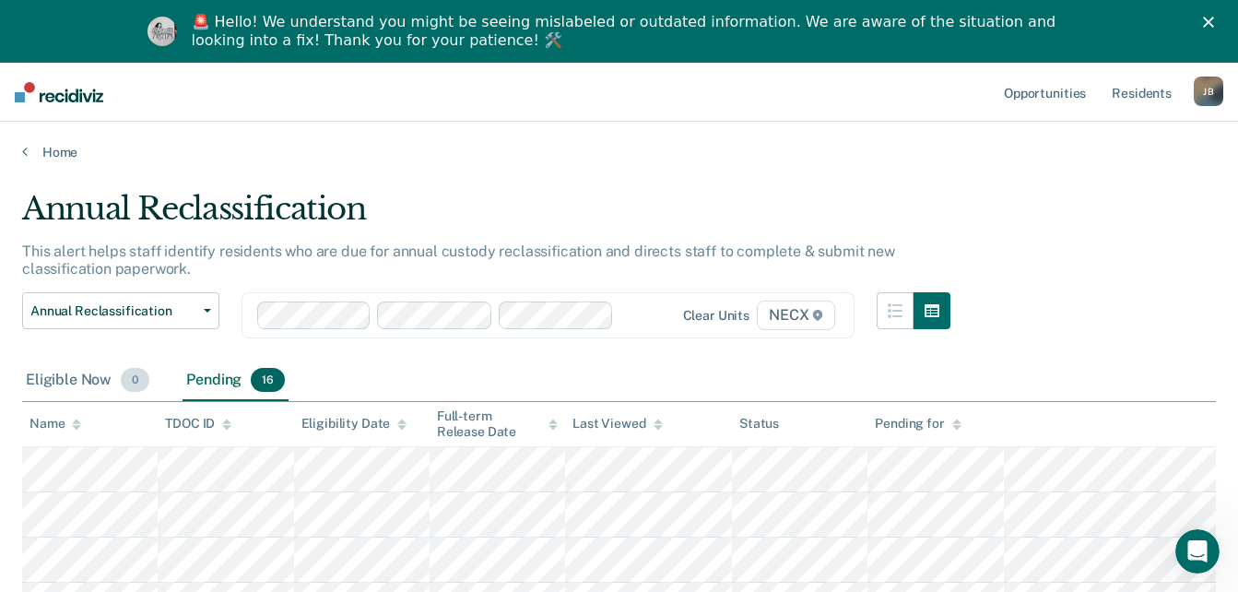
click at [99, 380] on div "Eligible Now 0" at bounding box center [87, 380] width 131 height 41
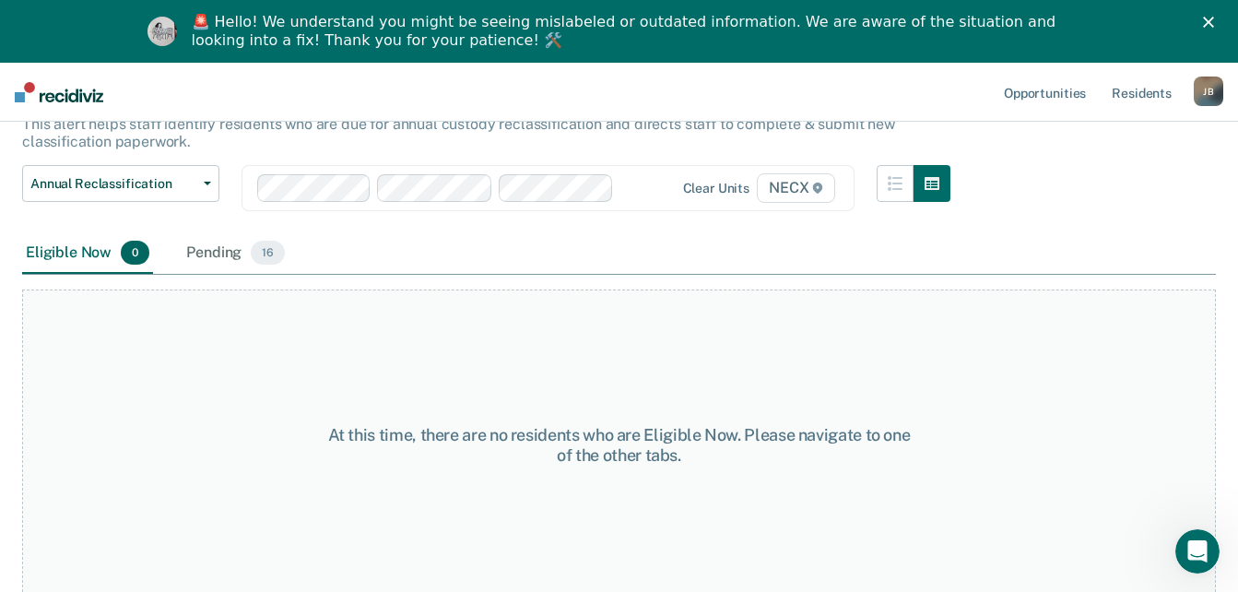
scroll to position [136, 0]
